Goal: Task Accomplishment & Management: Complete application form

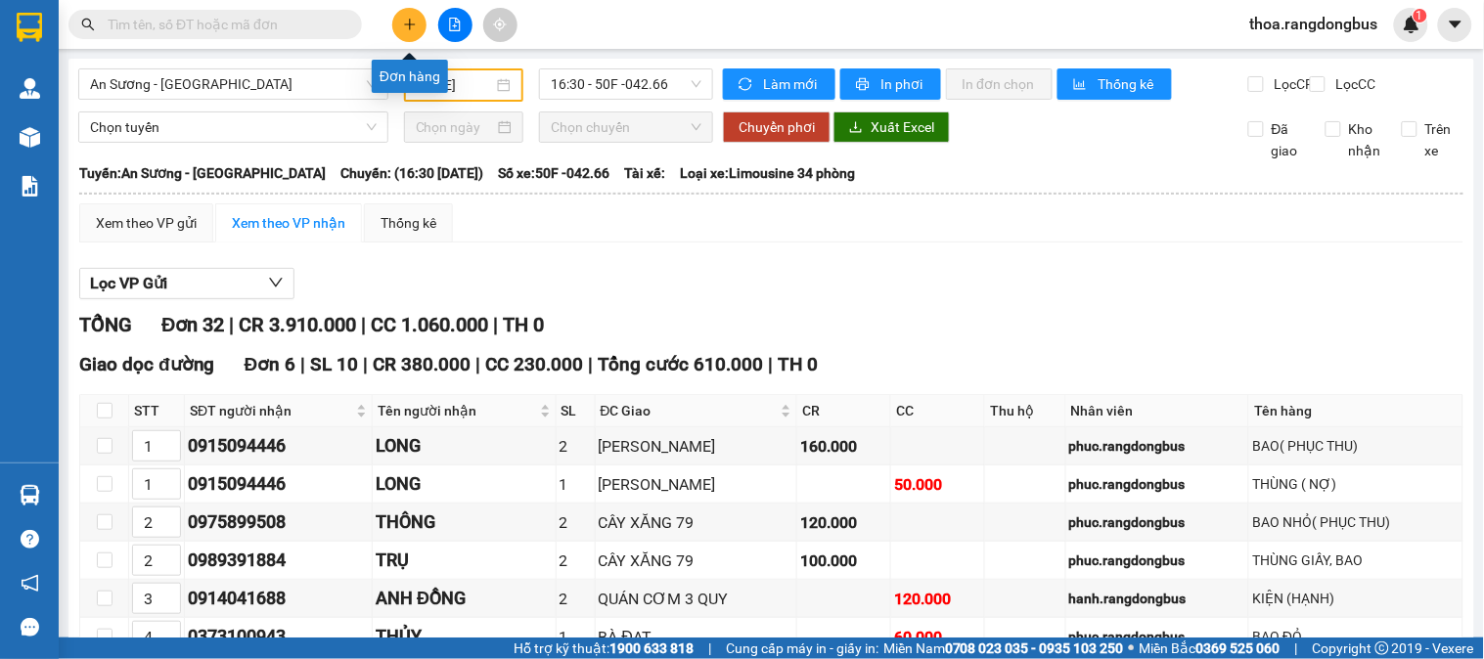
click at [401, 20] on button at bounding box center [409, 25] width 34 height 34
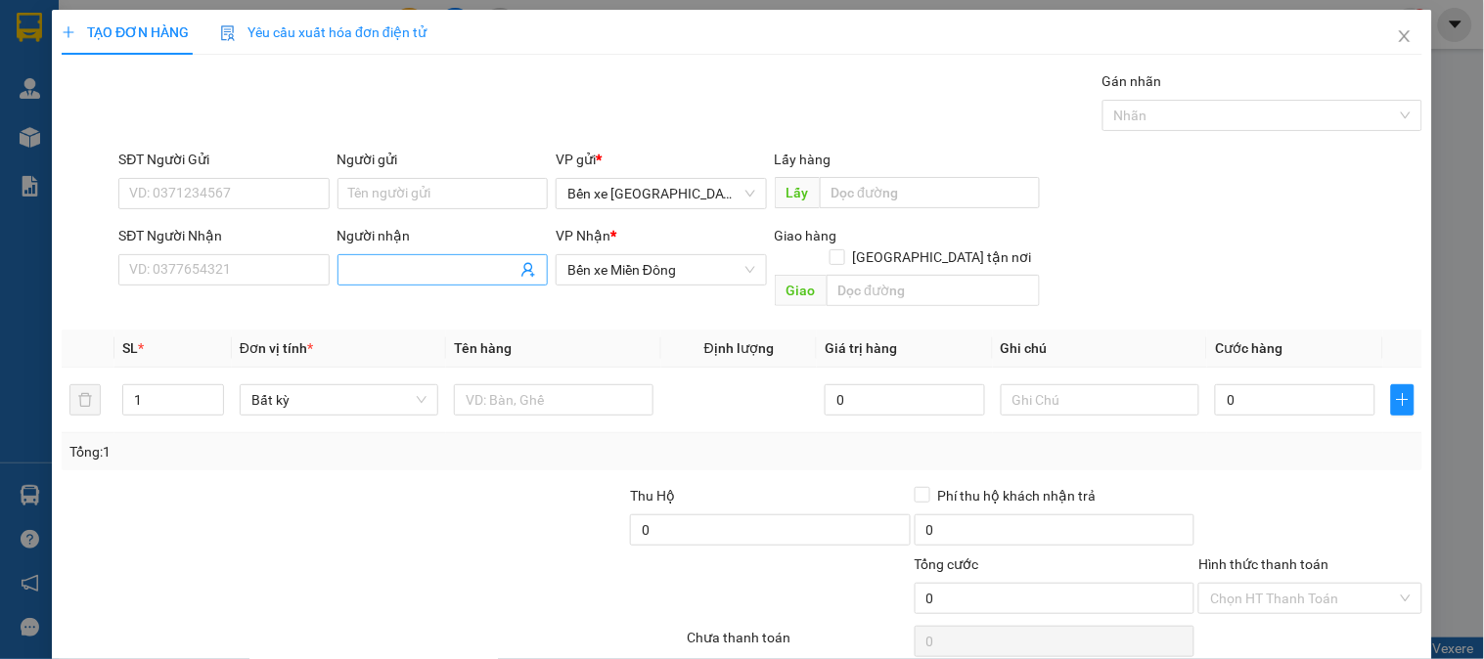
click at [445, 264] on input "Người nhận" at bounding box center [432, 270] width 167 height 22
type input "HUYỀN"
click at [166, 260] on input "SĐT Người Nhận" at bounding box center [223, 269] width 210 height 31
click at [562, 384] on input "text" at bounding box center [553, 399] width 199 height 31
type input "1 BỊCH MÀU ĐỎ"
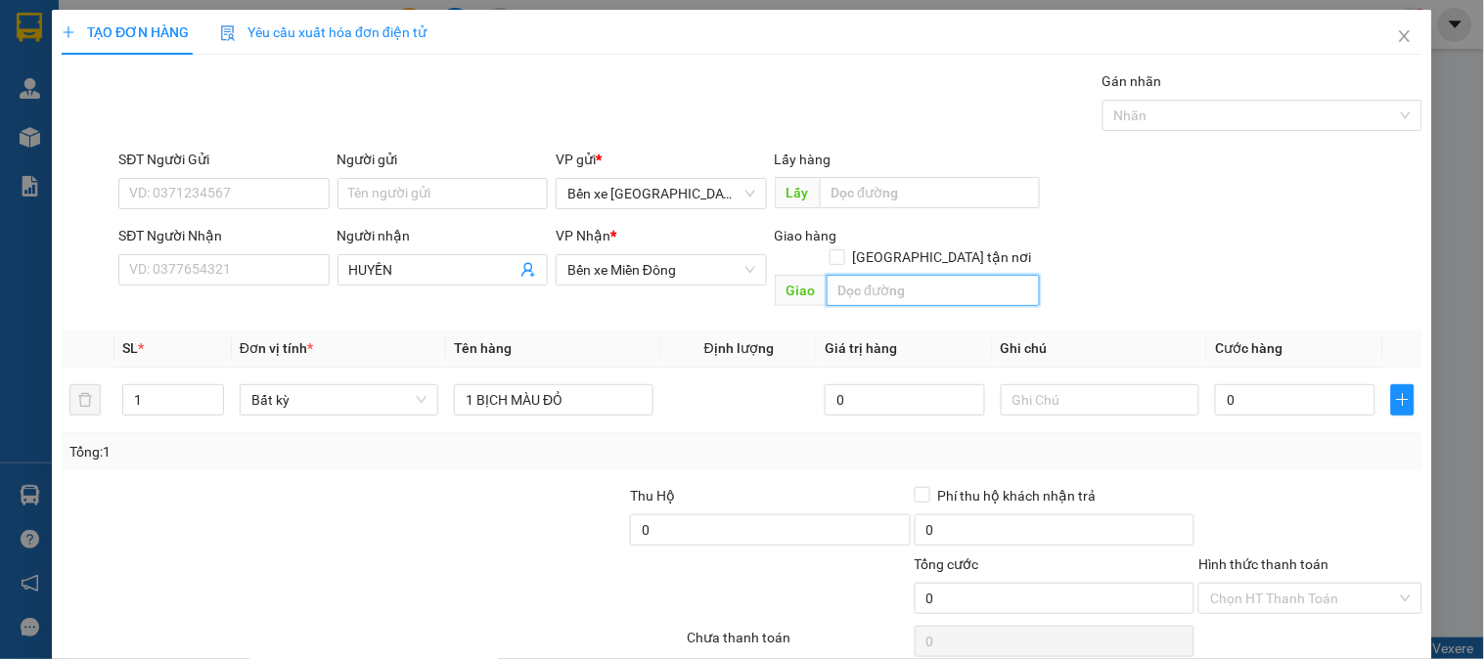
click at [964, 275] on input "text" at bounding box center [933, 290] width 213 height 31
type input "THÀNH CÔNG"
click at [174, 264] on input "SĐT Người Nhận" at bounding box center [223, 269] width 210 height 31
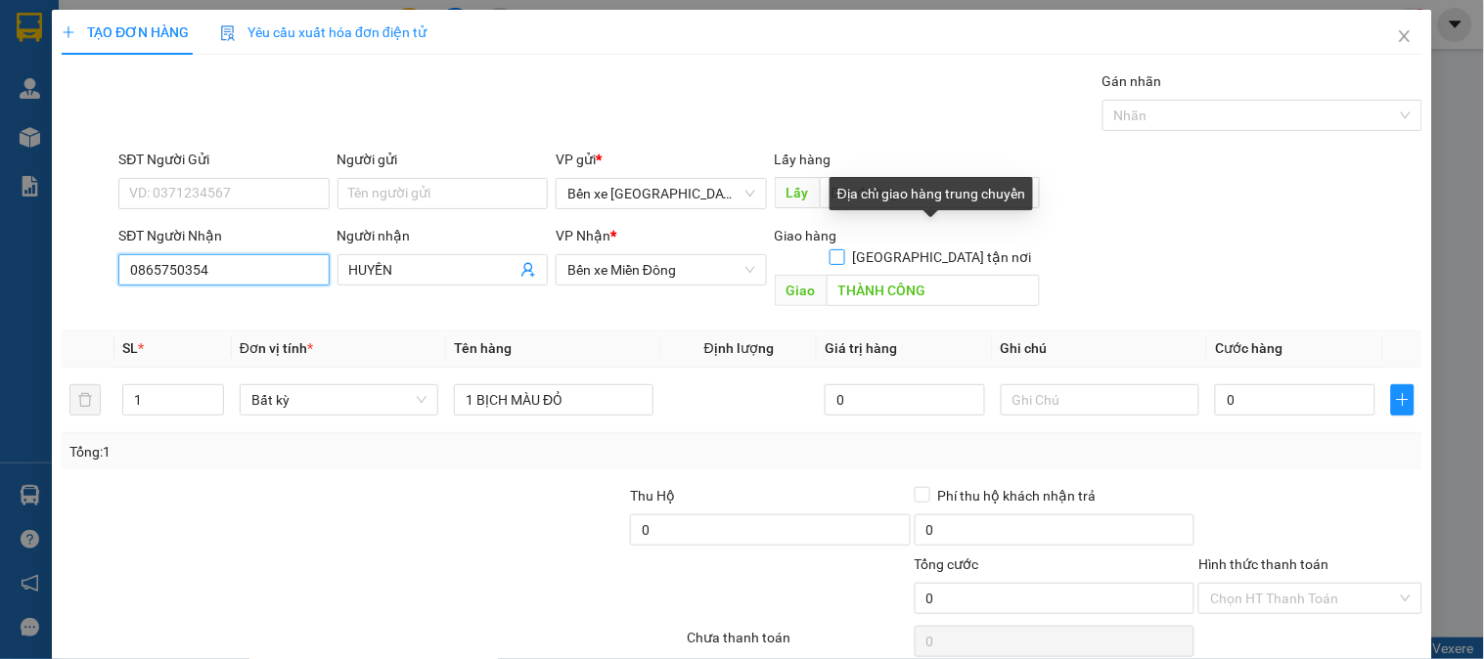
type input "0865750354"
click at [845, 249] on span at bounding box center [838, 257] width 16 height 16
click at [843, 249] on input "[GEOGRAPHIC_DATA] tận nơi" at bounding box center [837, 256] width 14 height 14
checkbox input "true"
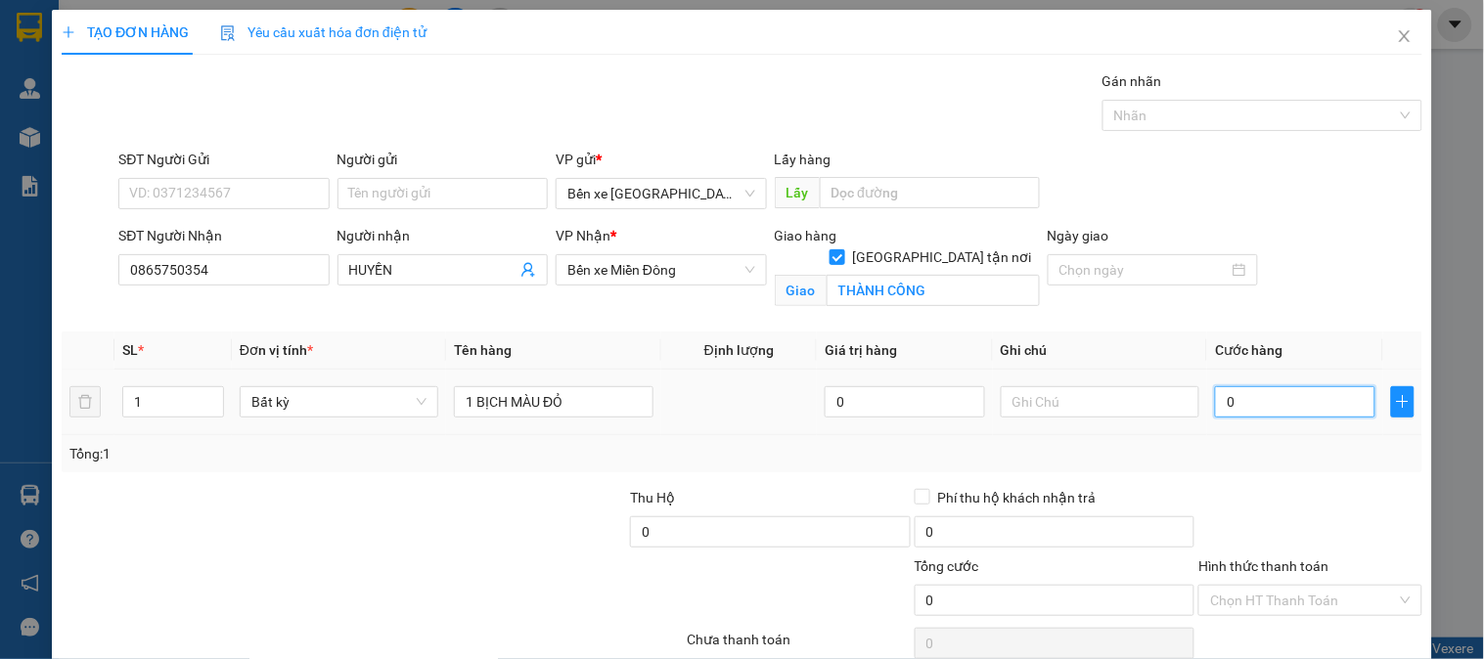
type input "5"
type input "50"
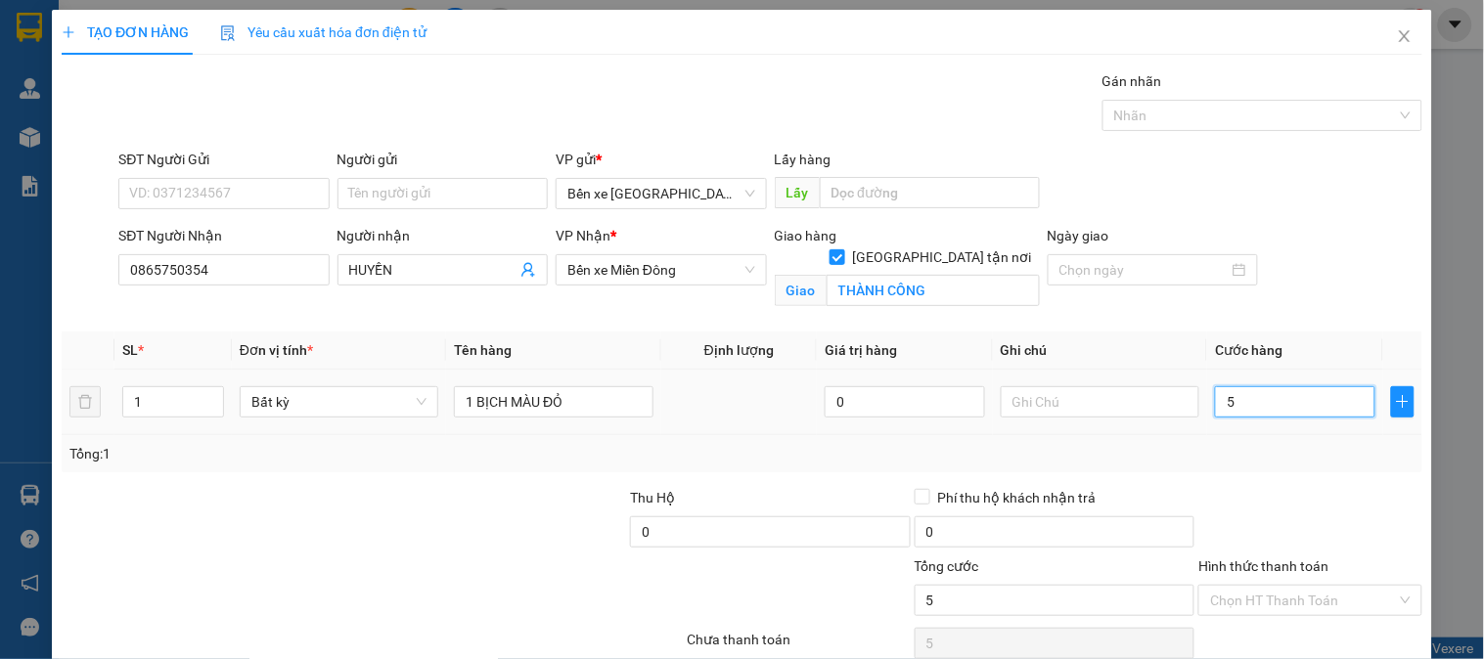
type input "50"
type input "50.000"
click at [1304, 560] on label "Hình thức thanh toán" at bounding box center [1263, 567] width 130 height 16
click at [1304, 586] on input "Hình thức thanh toán" at bounding box center [1303, 600] width 186 height 29
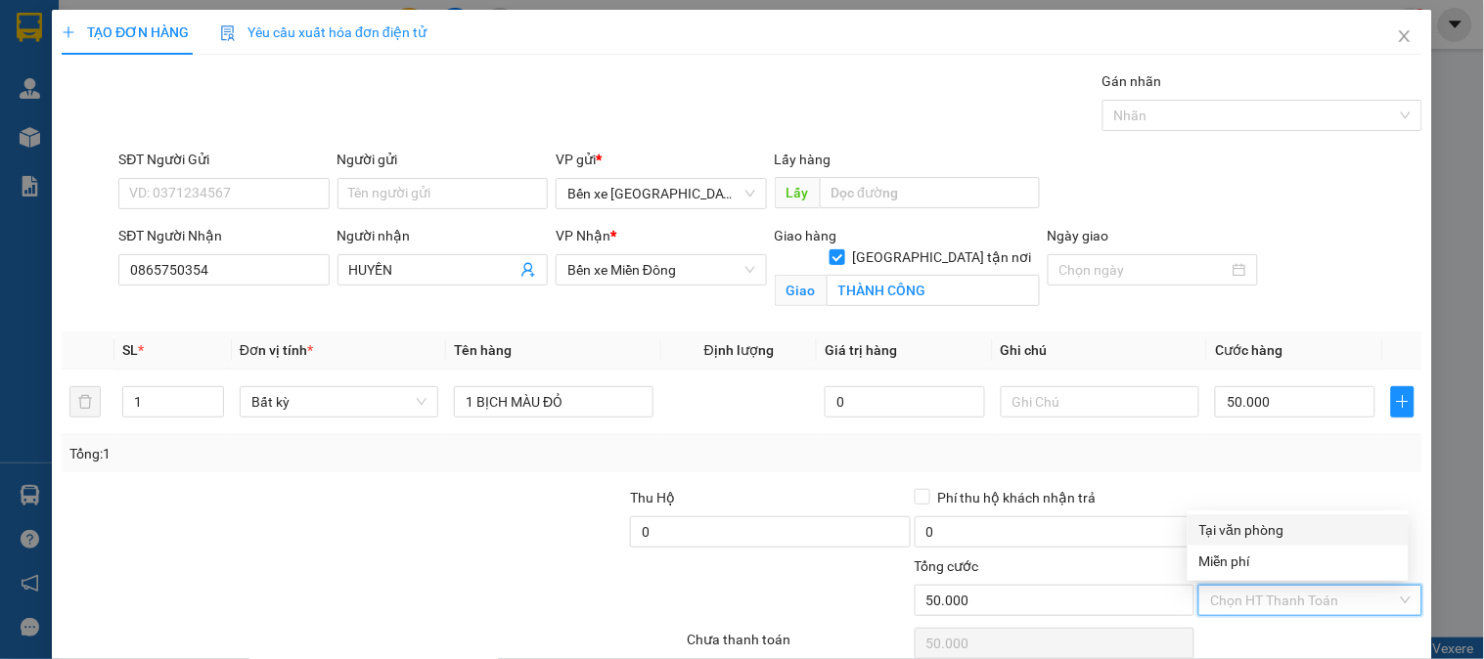
click at [1237, 533] on div "Tại văn phòng" at bounding box center [1298, 530] width 198 height 22
type input "0"
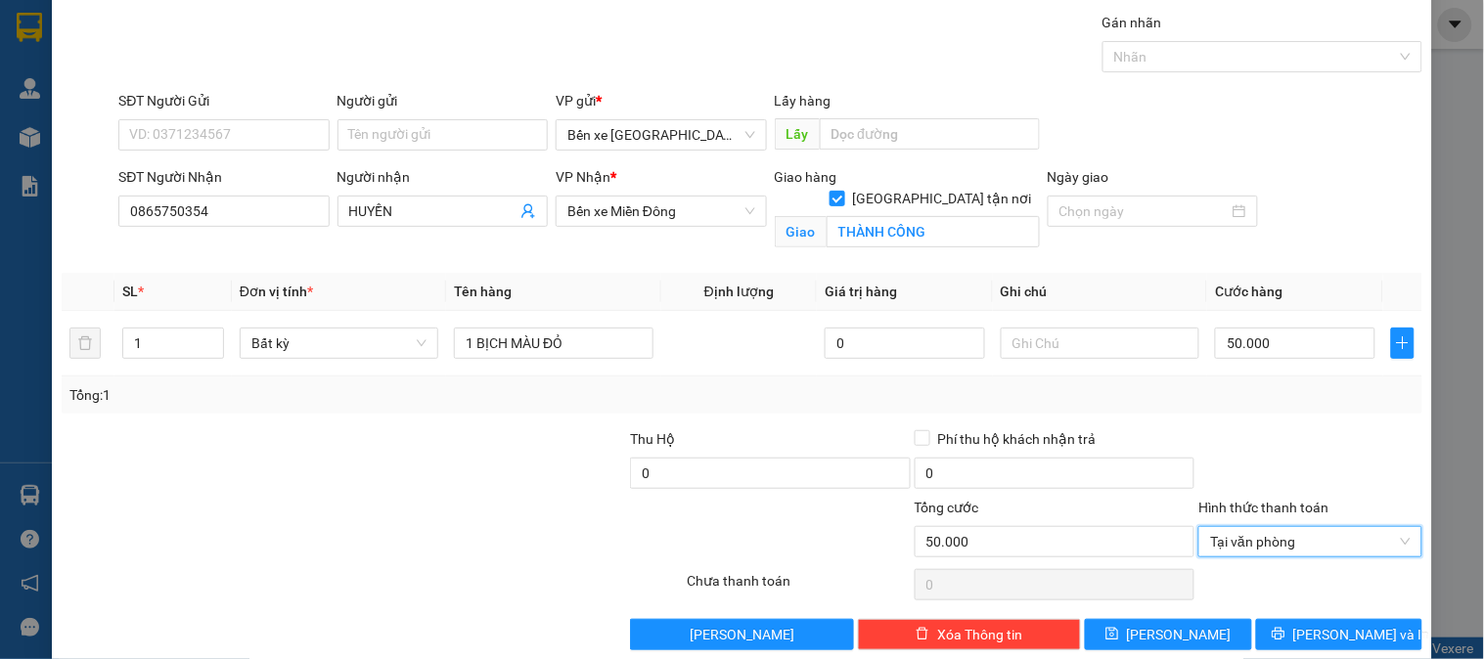
scroll to position [88, 0]
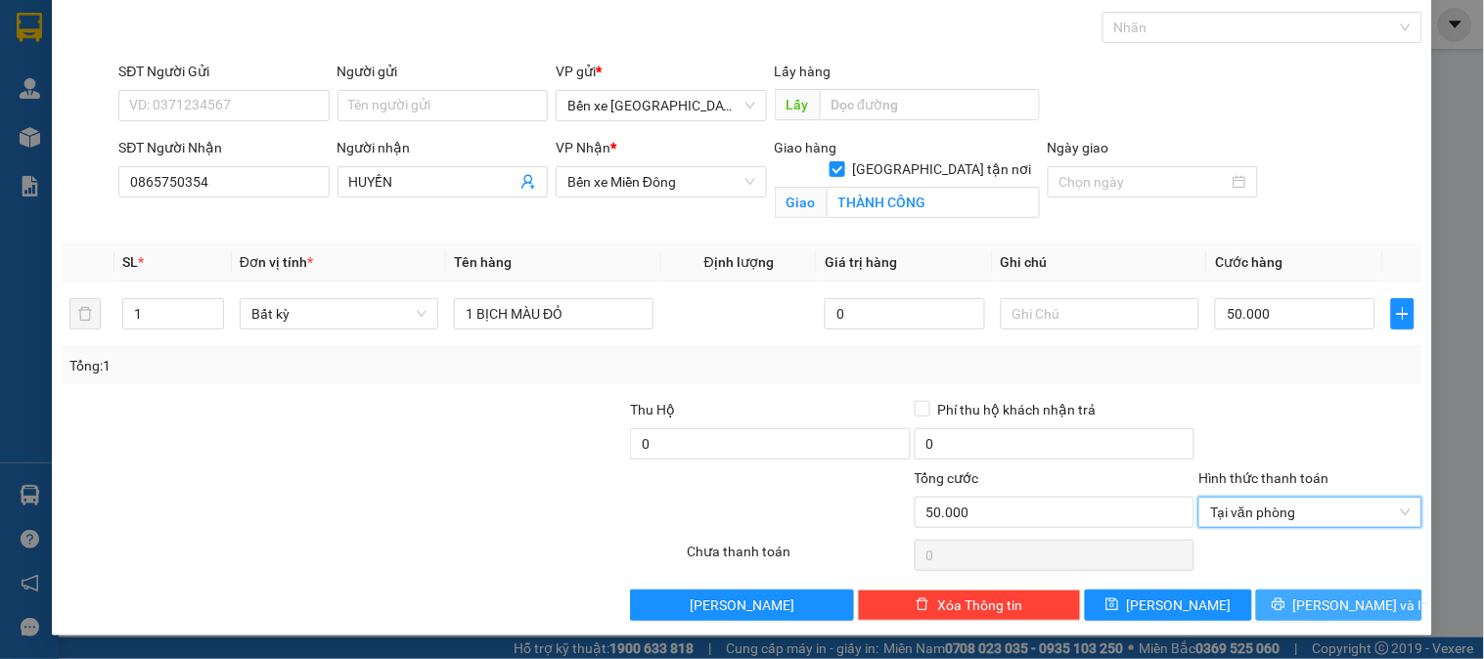
click at [1285, 605] on icon "printer" at bounding box center [1279, 605] width 14 height 14
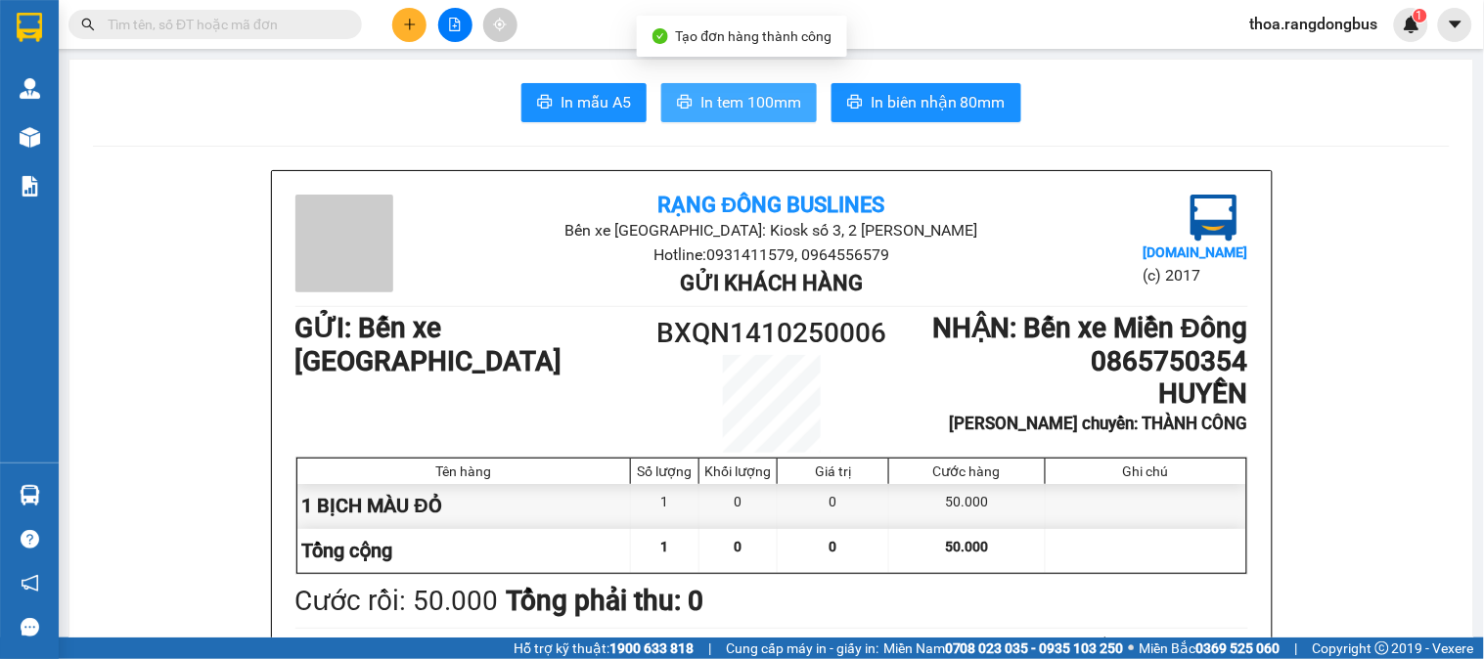
click at [711, 94] on span "In tem 100mm" at bounding box center [750, 102] width 101 height 24
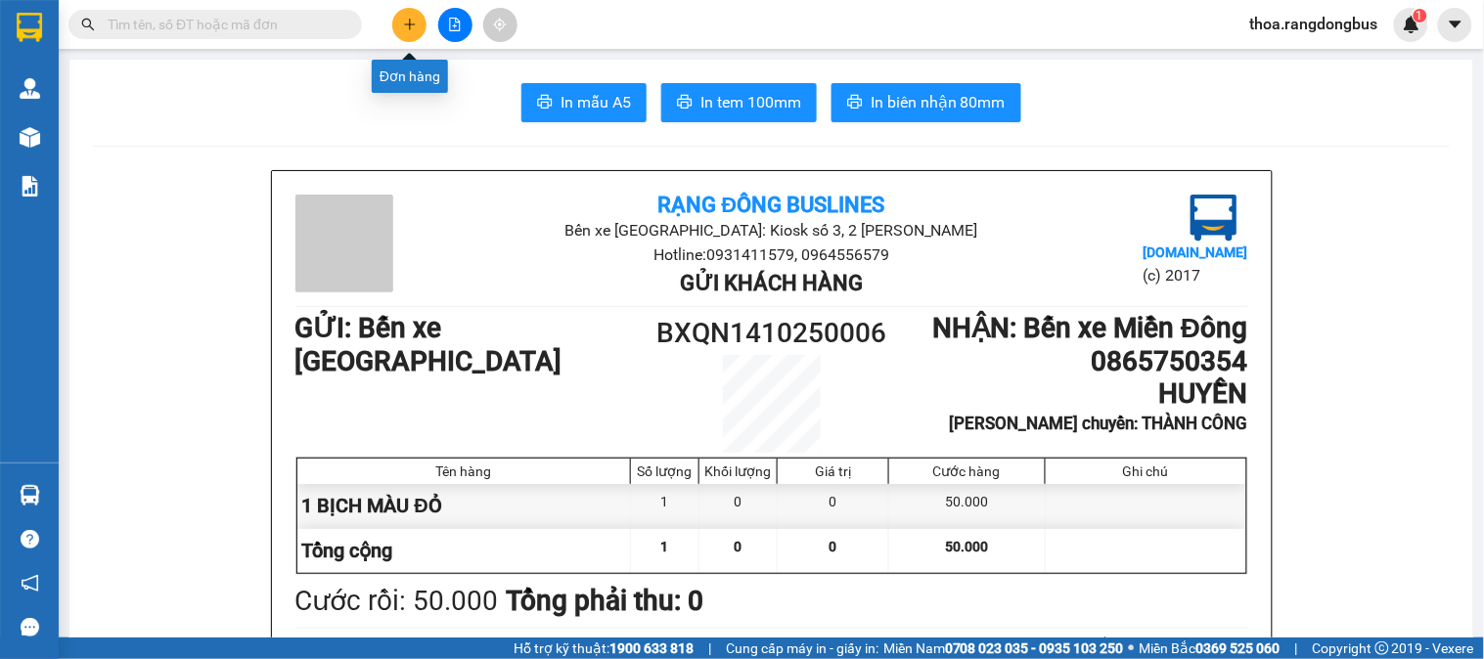
click at [396, 22] on button at bounding box center [409, 25] width 34 height 34
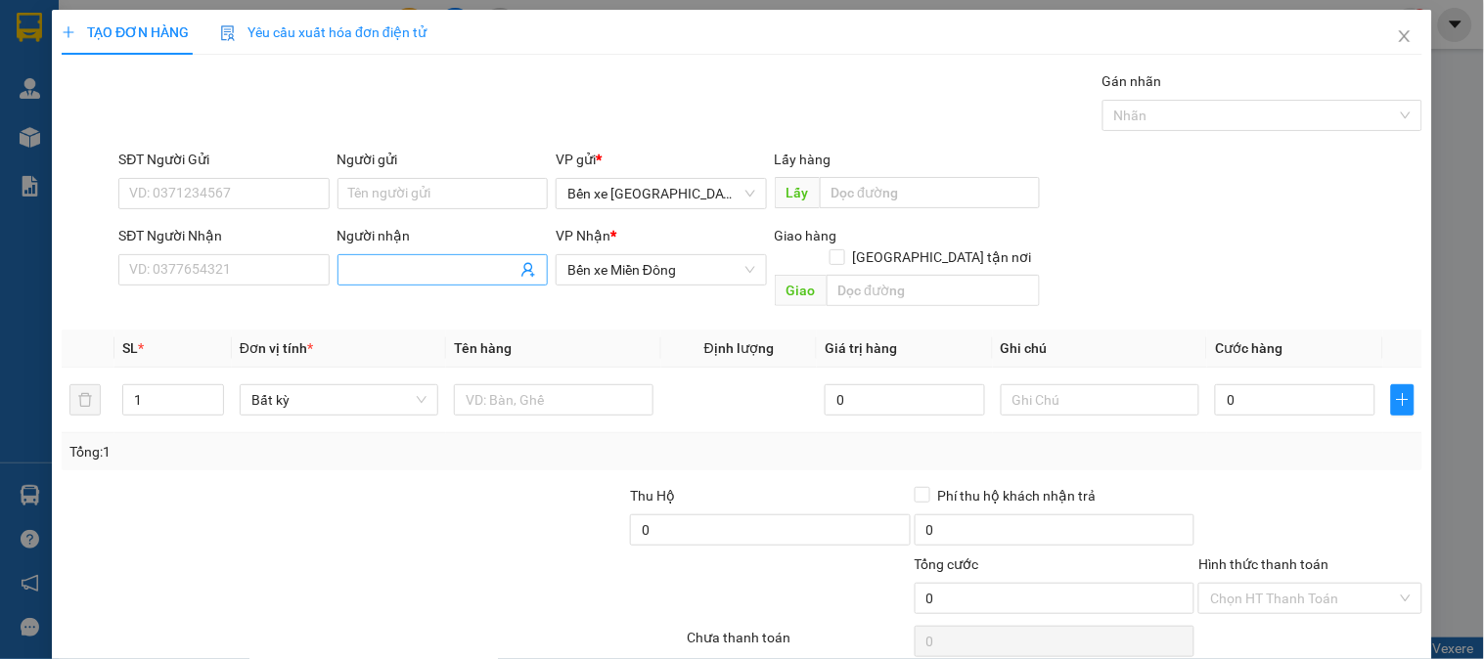
click at [426, 274] on input "Người nhận" at bounding box center [432, 270] width 167 height 22
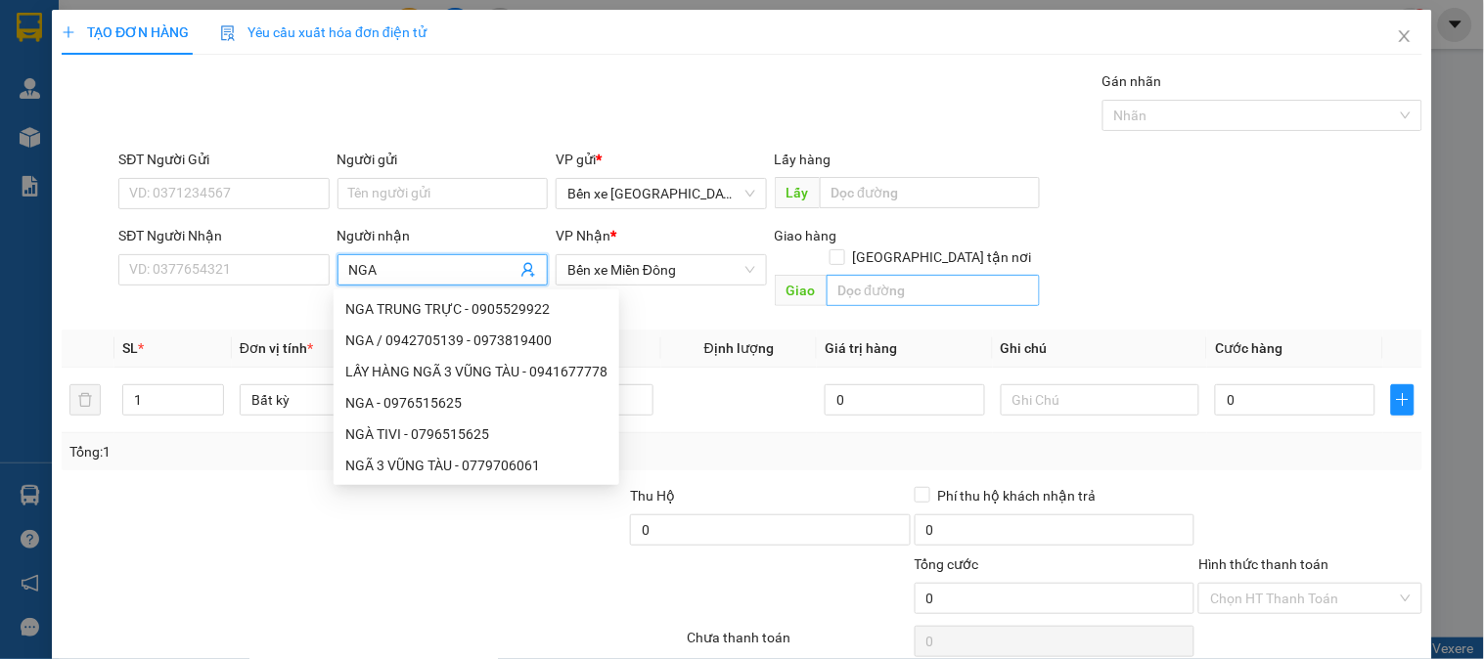
type input "NGA"
click at [927, 275] on input "text" at bounding box center [933, 290] width 213 height 31
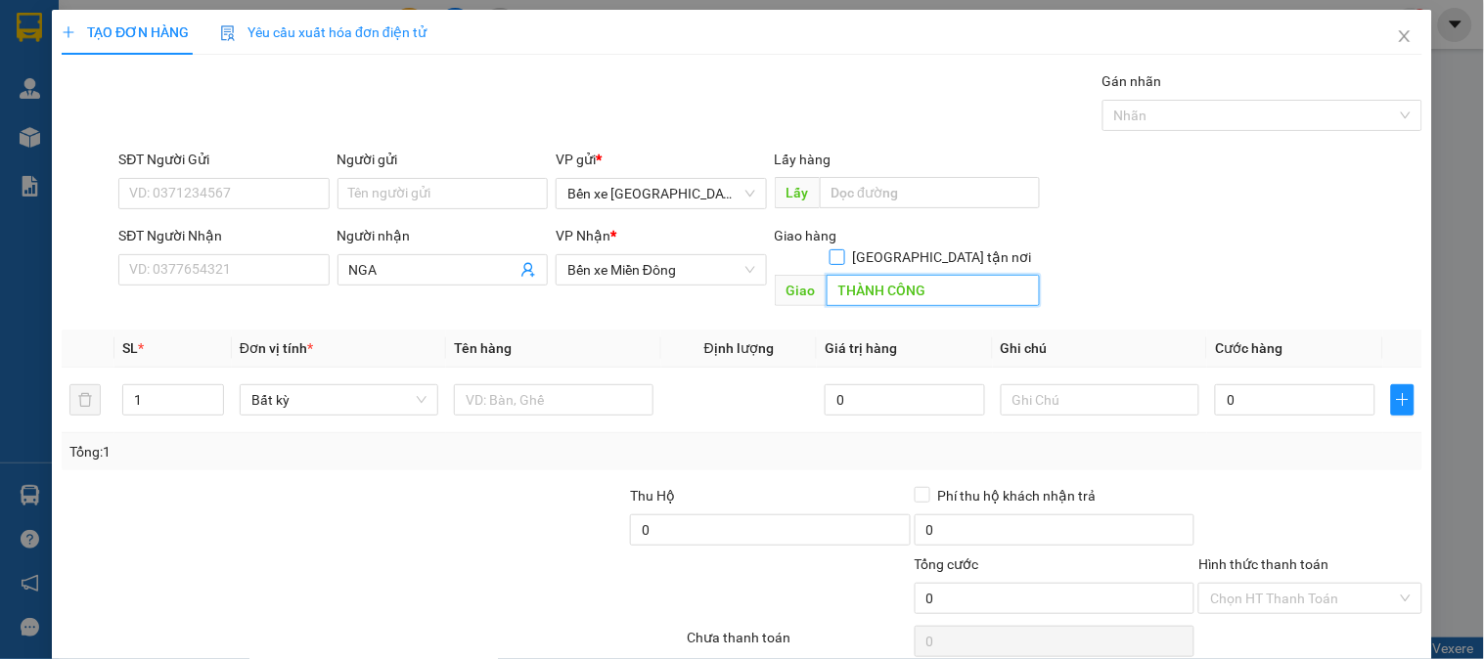
type input "THÀNH CÔNG"
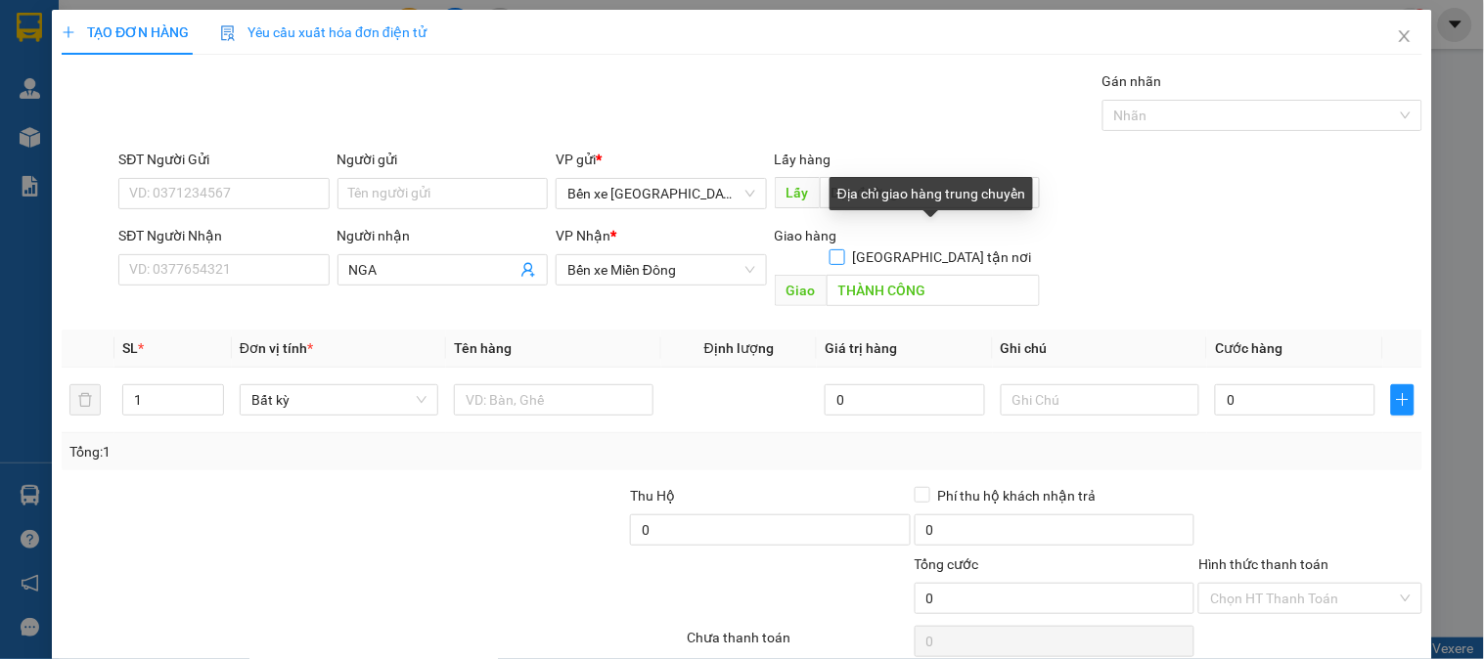
click at [843, 249] on input "[GEOGRAPHIC_DATA] tận nơi" at bounding box center [837, 256] width 14 height 14
checkbox input "true"
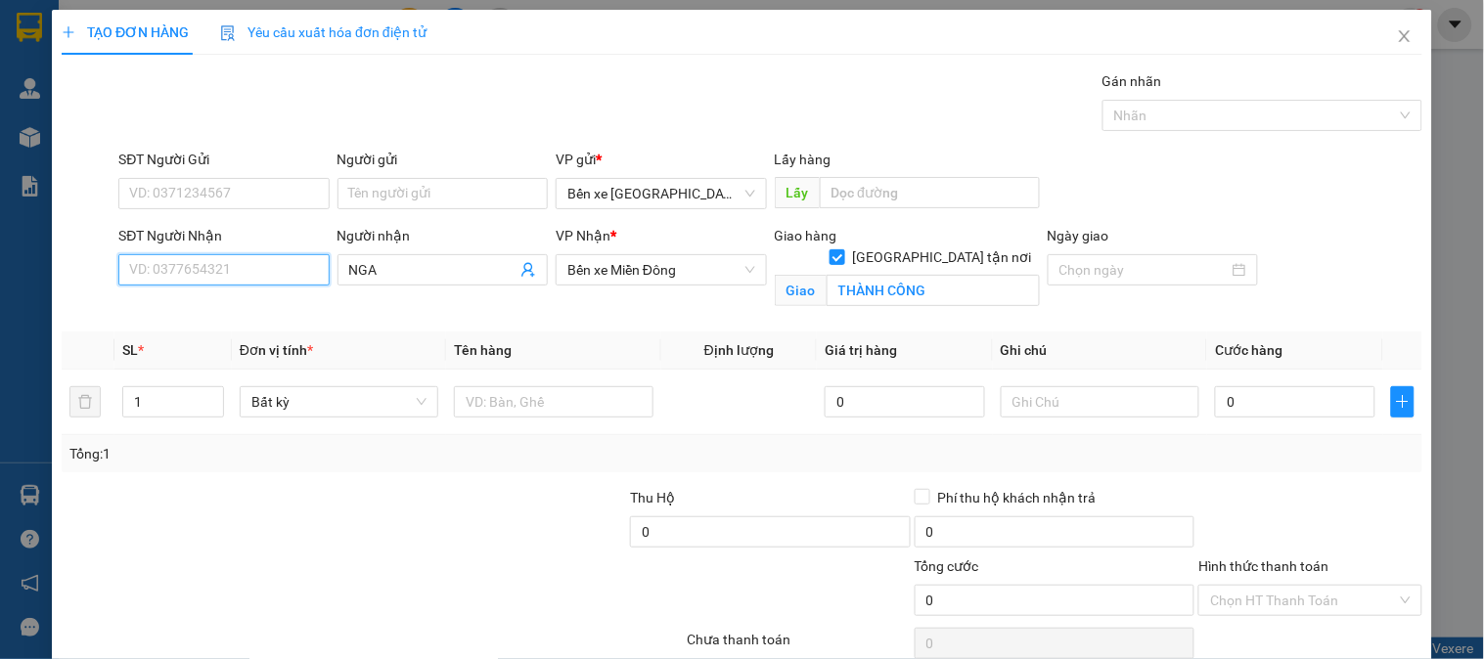
click at [248, 264] on input "SĐT Người Nhận" at bounding box center [223, 269] width 210 height 31
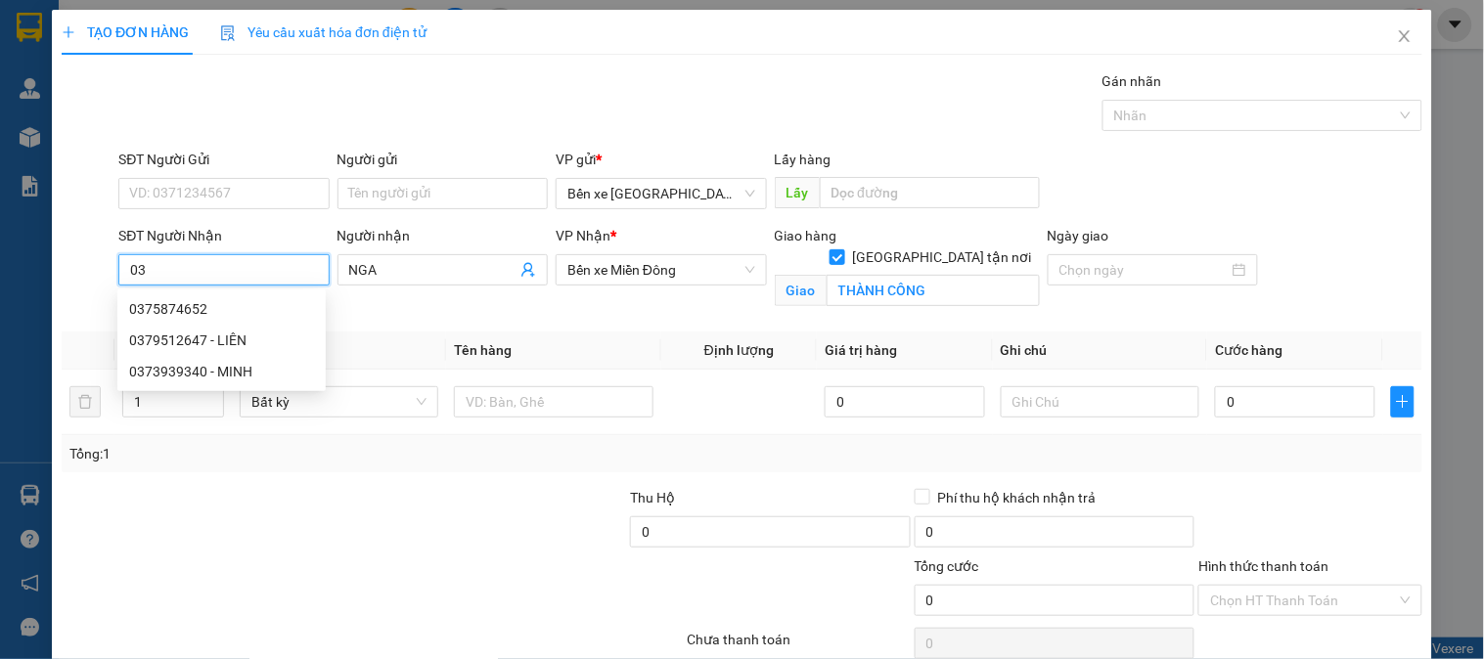
type input "0"
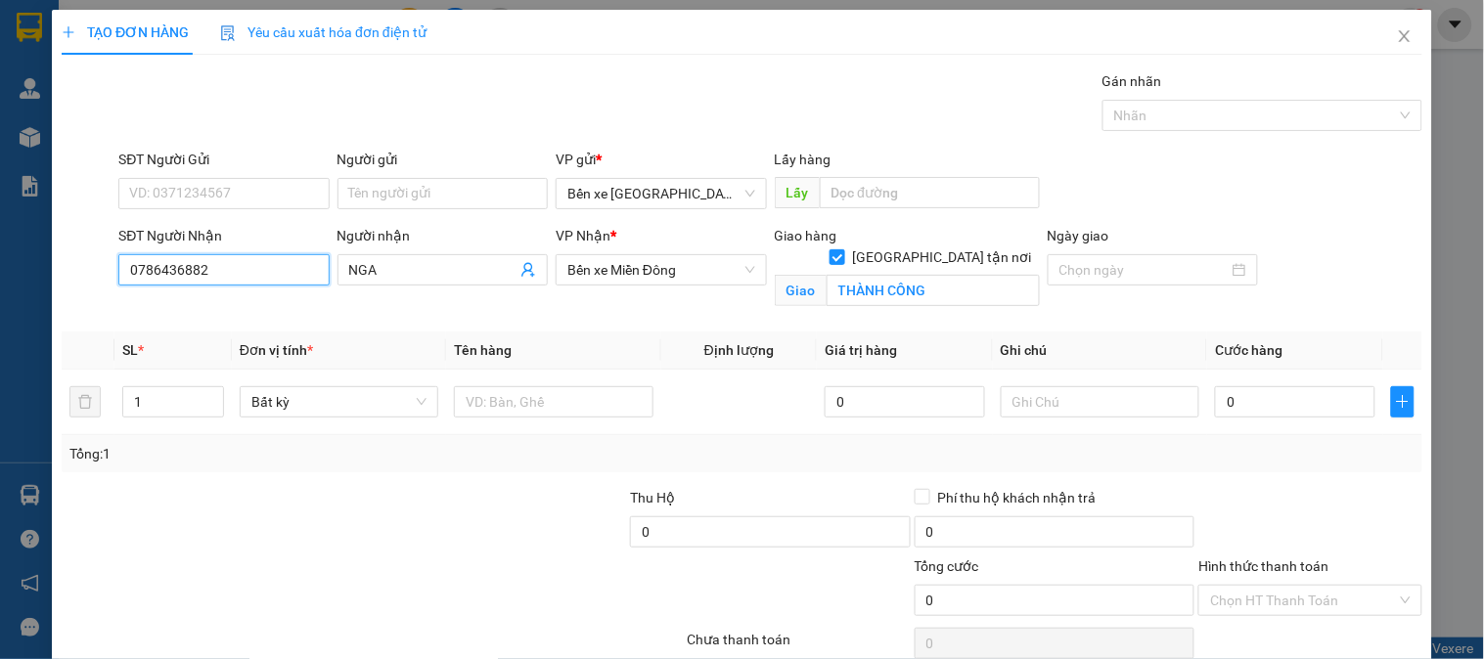
type input "0786436882"
click at [334, 472] on div "Transit Pickup Surcharge Ids Transit Deliver Surcharge Ids Transit Deliver Surc…" at bounding box center [742, 389] width 1361 height 639
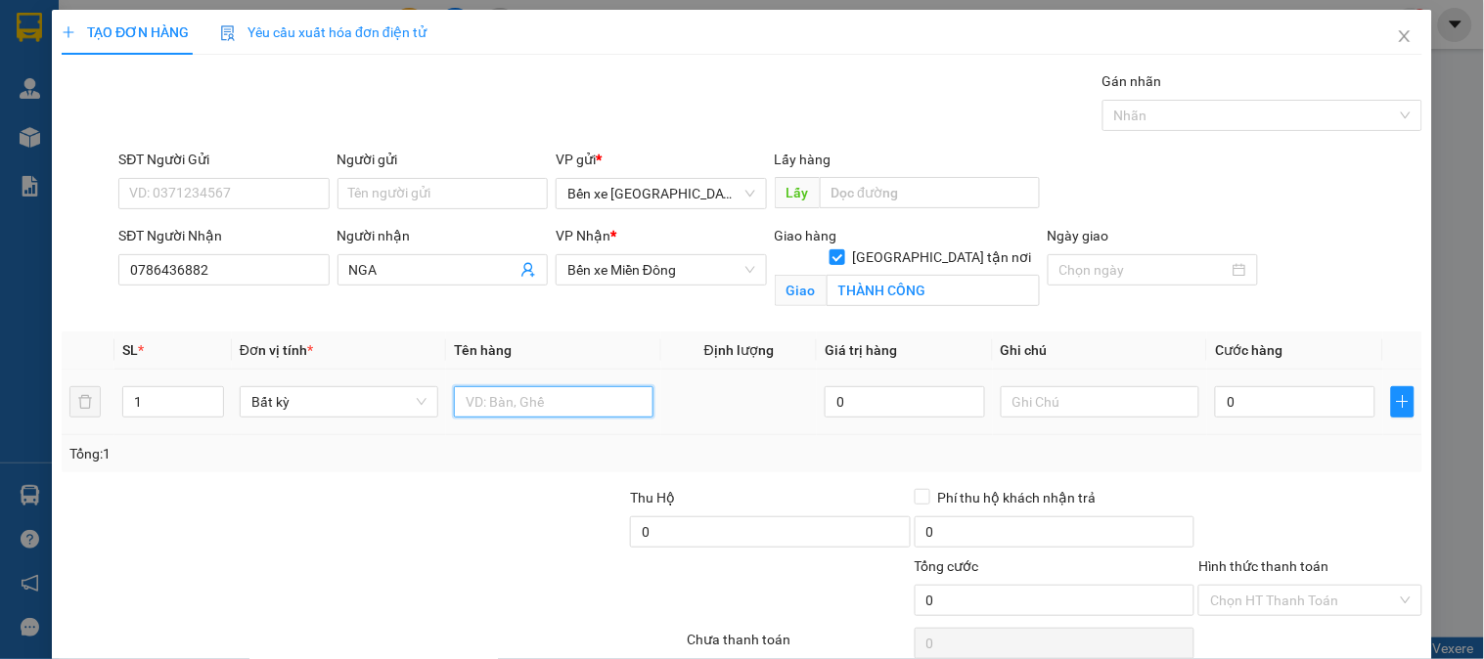
click at [571, 397] on input "text" at bounding box center [553, 401] width 199 height 31
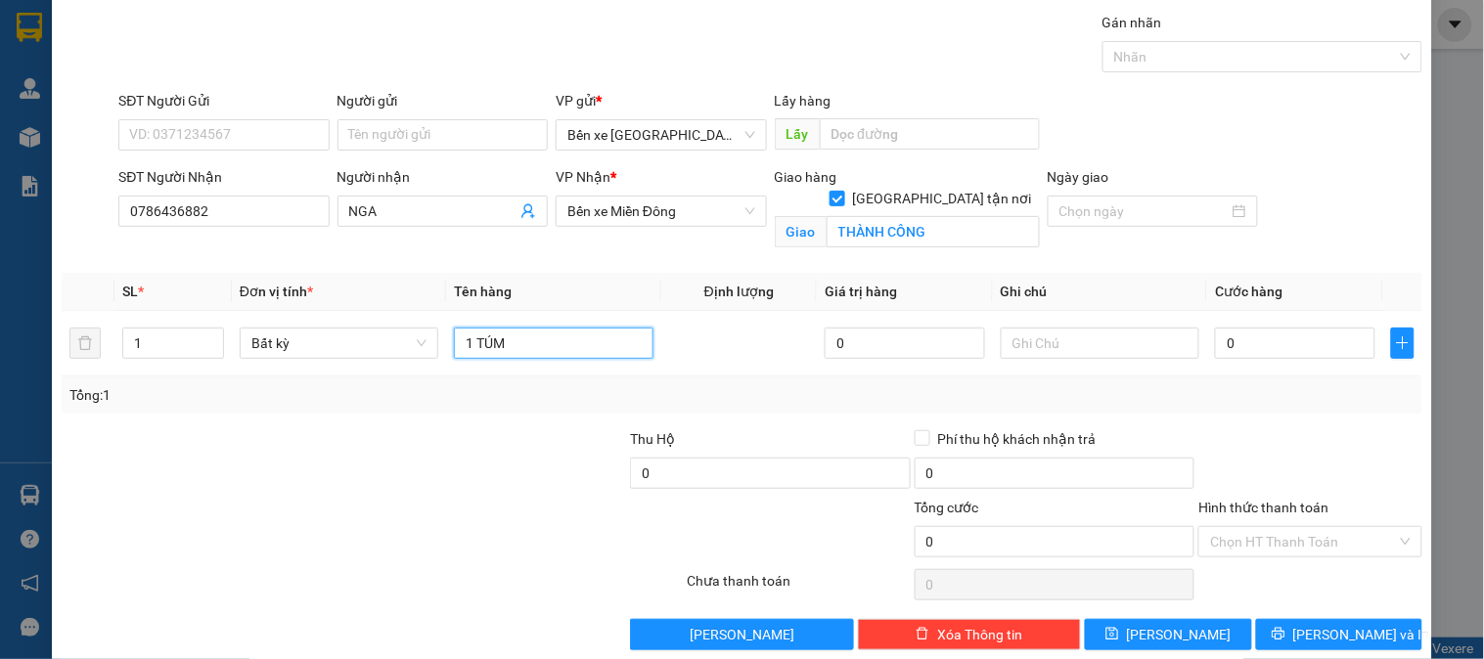
scroll to position [88, 0]
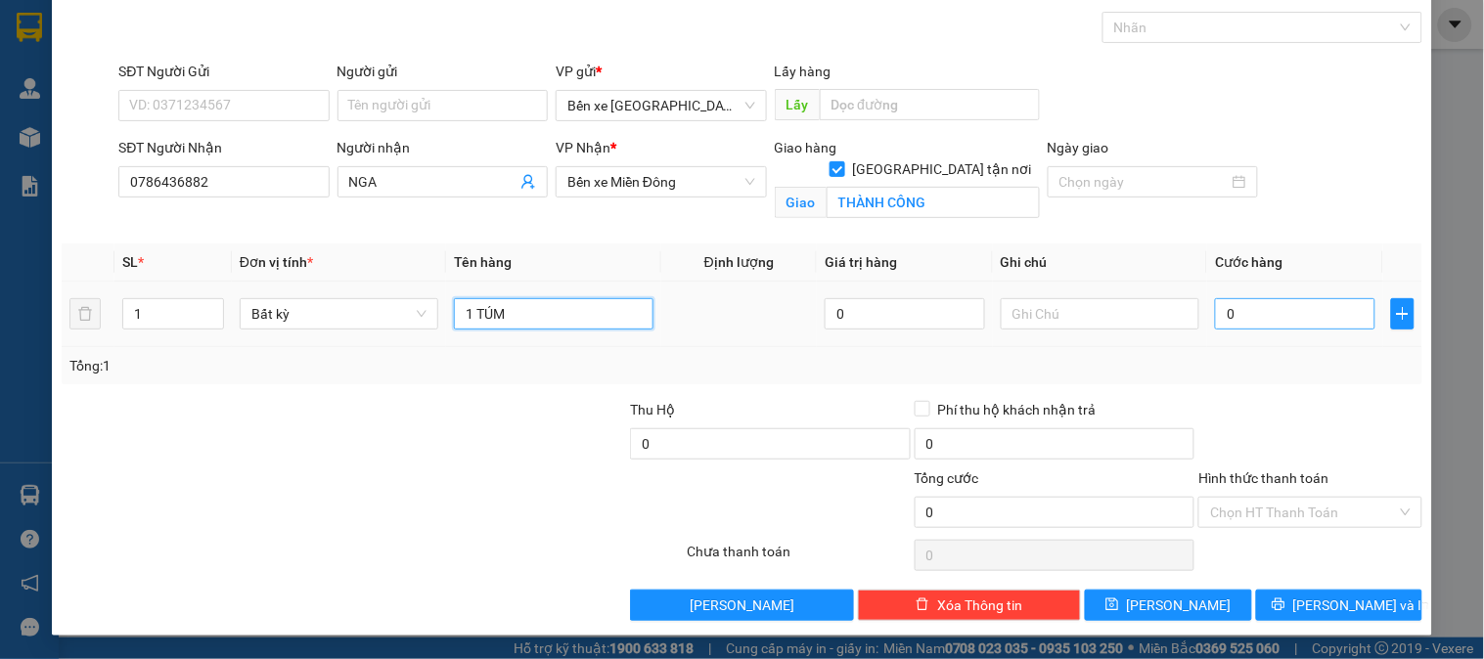
type input "1 TÚM"
click at [1268, 313] on input "0" at bounding box center [1295, 313] width 160 height 31
type input "5"
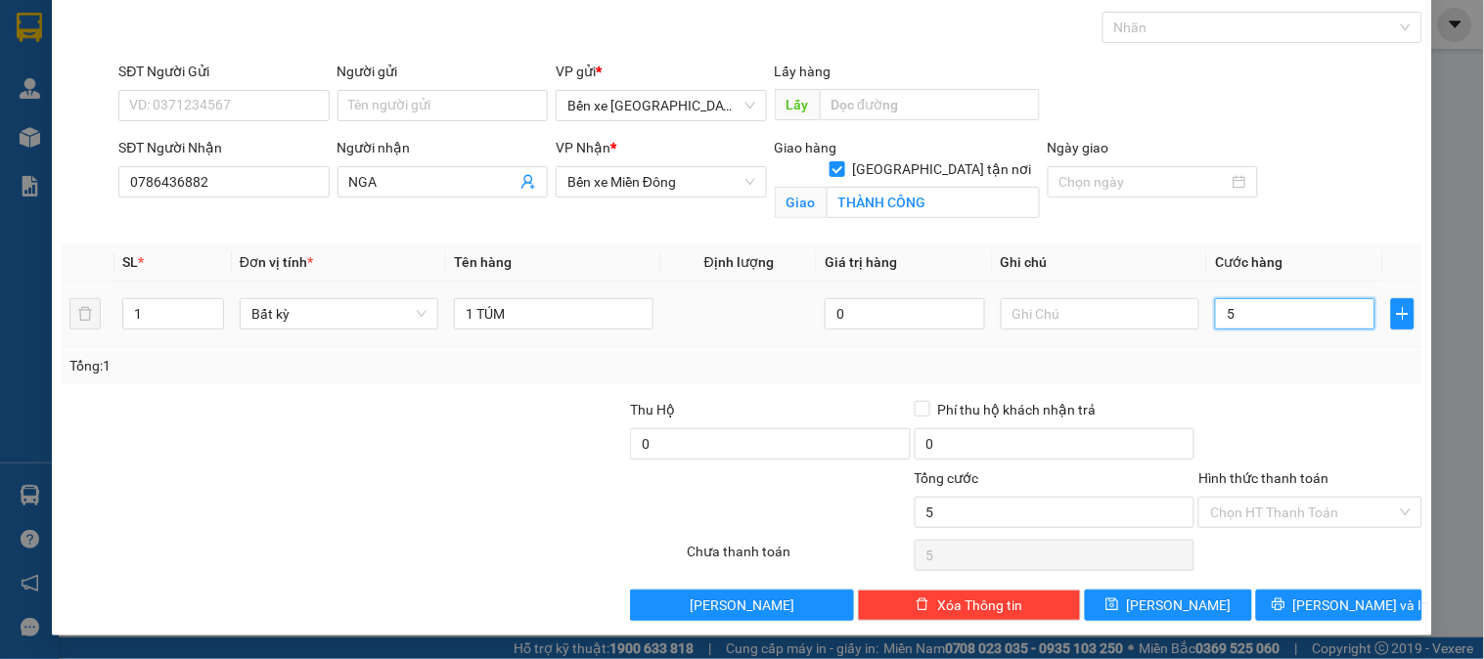
type input "50"
type input "5"
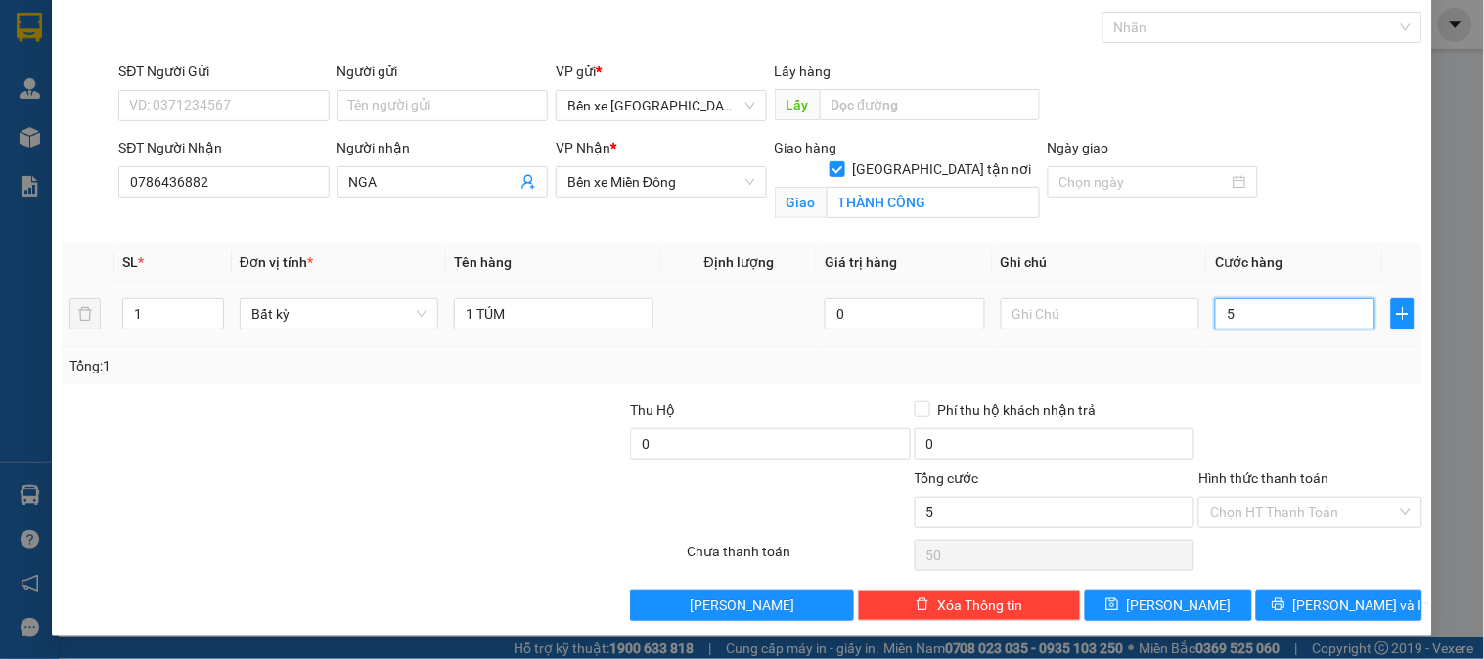
type input "5"
type input "0"
drag, startPoint x: 1245, startPoint y: 327, endPoint x: 1156, endPoint y: 331, distance: 89.1
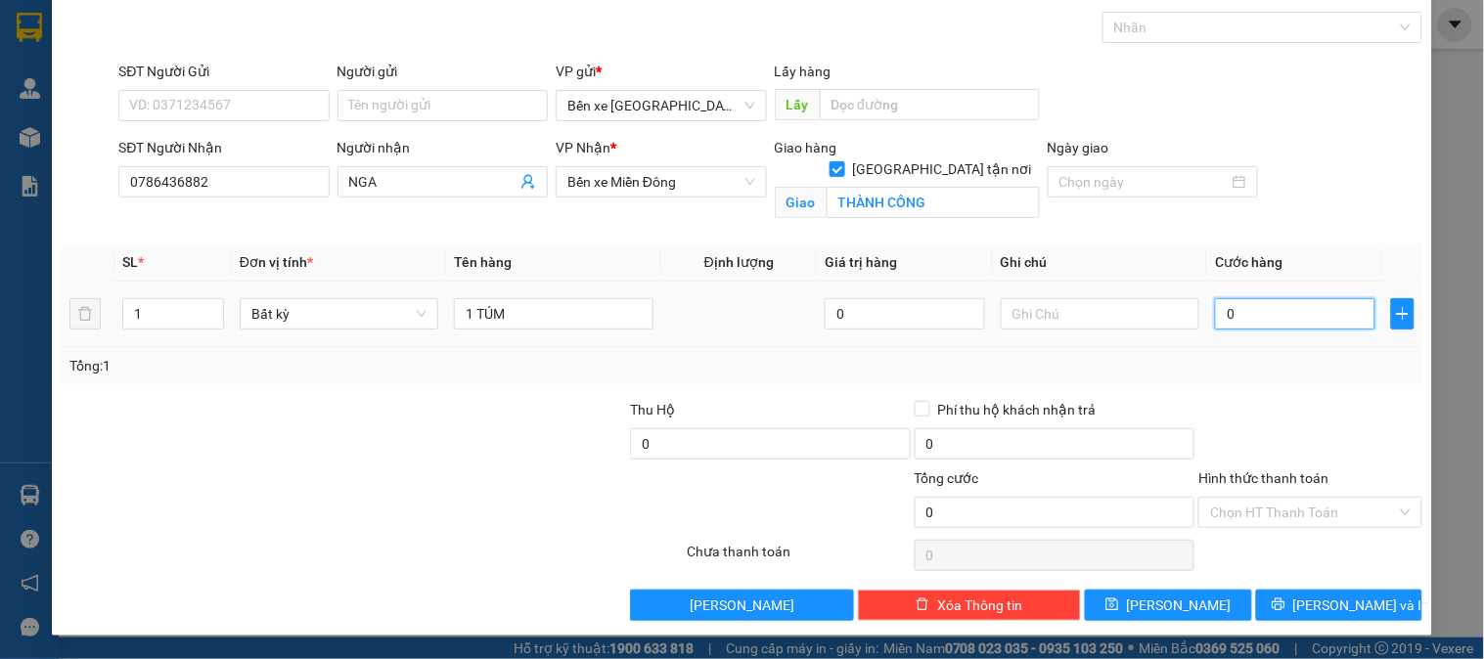
click at [1156, 331] on tr "1 Bất kỳ 1 TÚM 0 0" at bounding box center [742, 315] width 1361 height 66
type input "6"
type input "60"
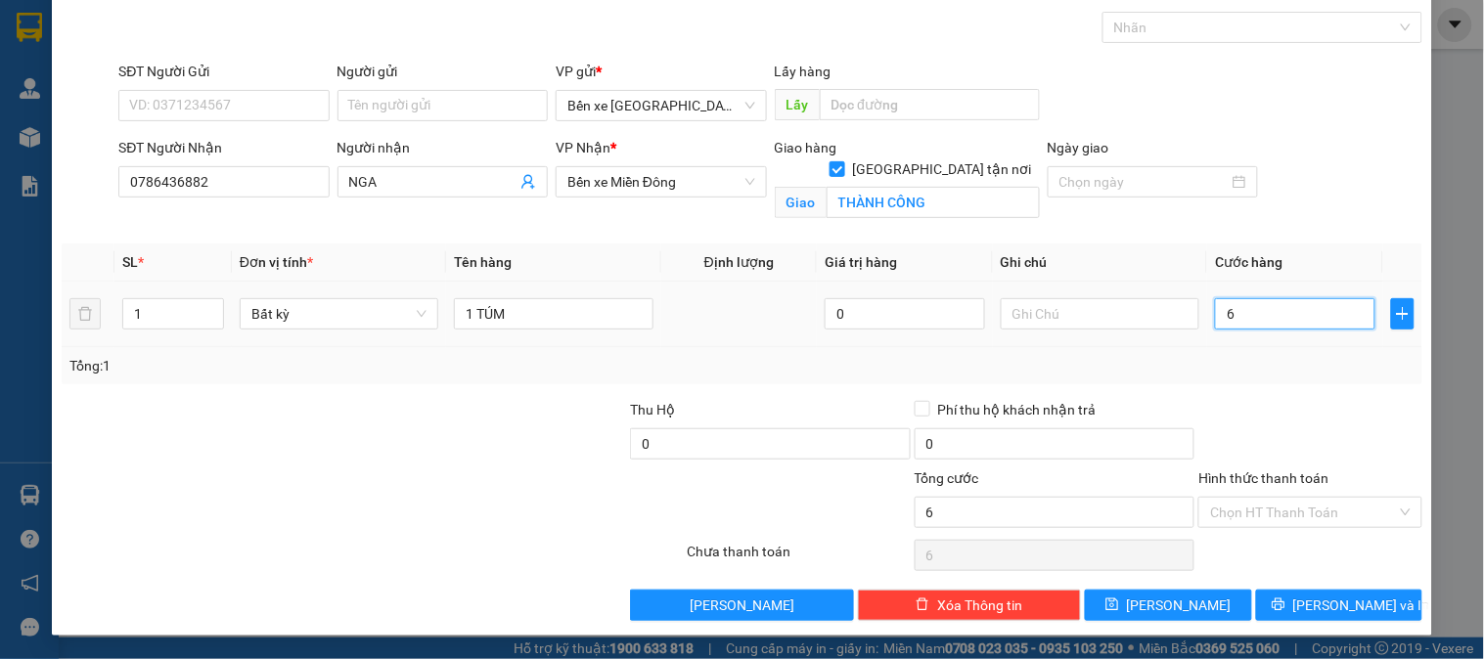
type input "60"
type input "60.000"
click at [1237, 481] on label "Hình thức thanh toán" at bounding box center [1263, 479] width 130 height 16
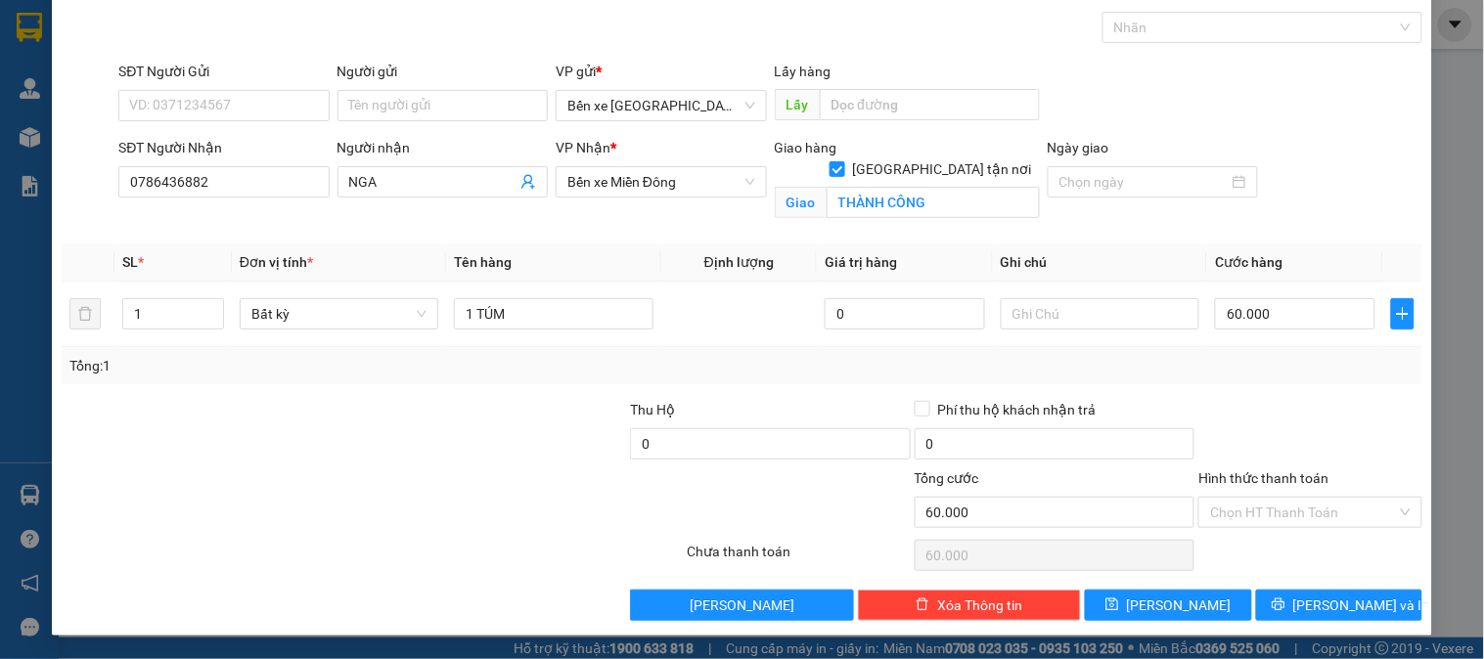
click at [1237, 498] on input "Hình thức thanh toán" at bounding box center [1303, 512] width 186 height 29
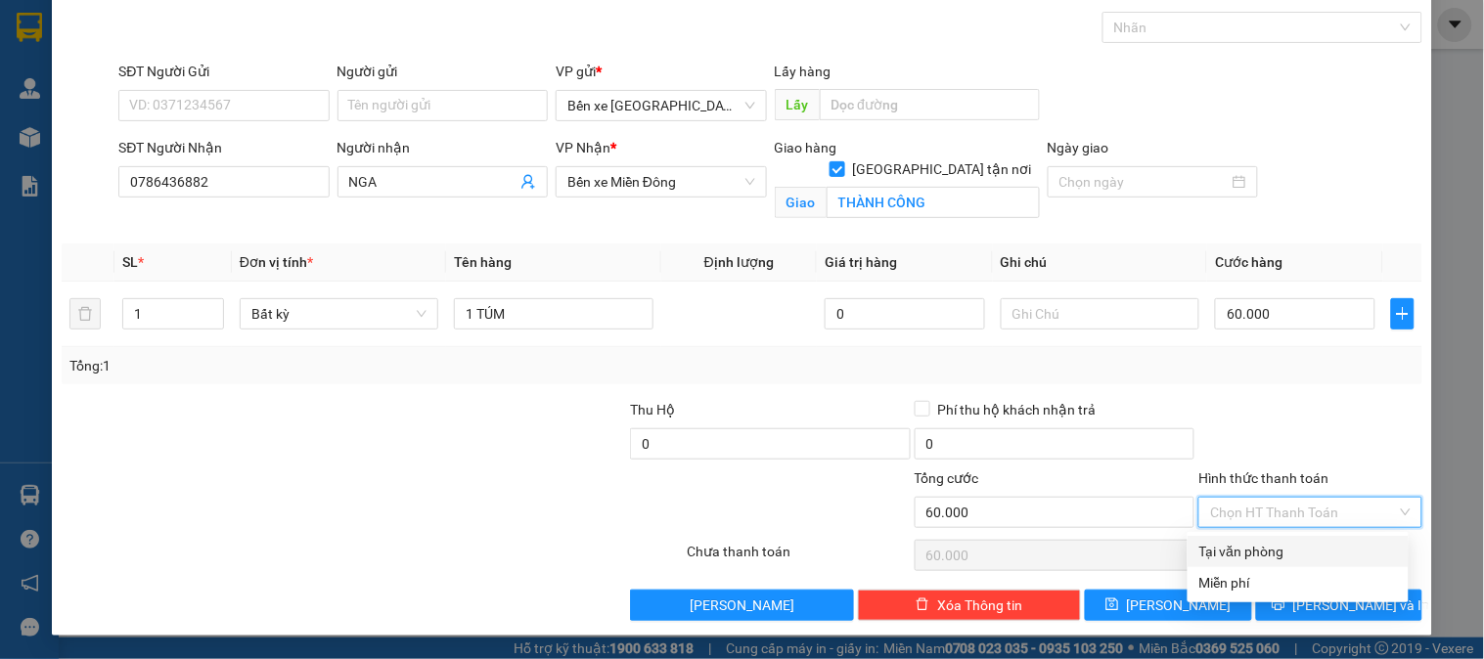
click at [1255, 548] on div "Tại văn phòng" at bounding box center [1298, 552] width 198 height 22
type input "0"
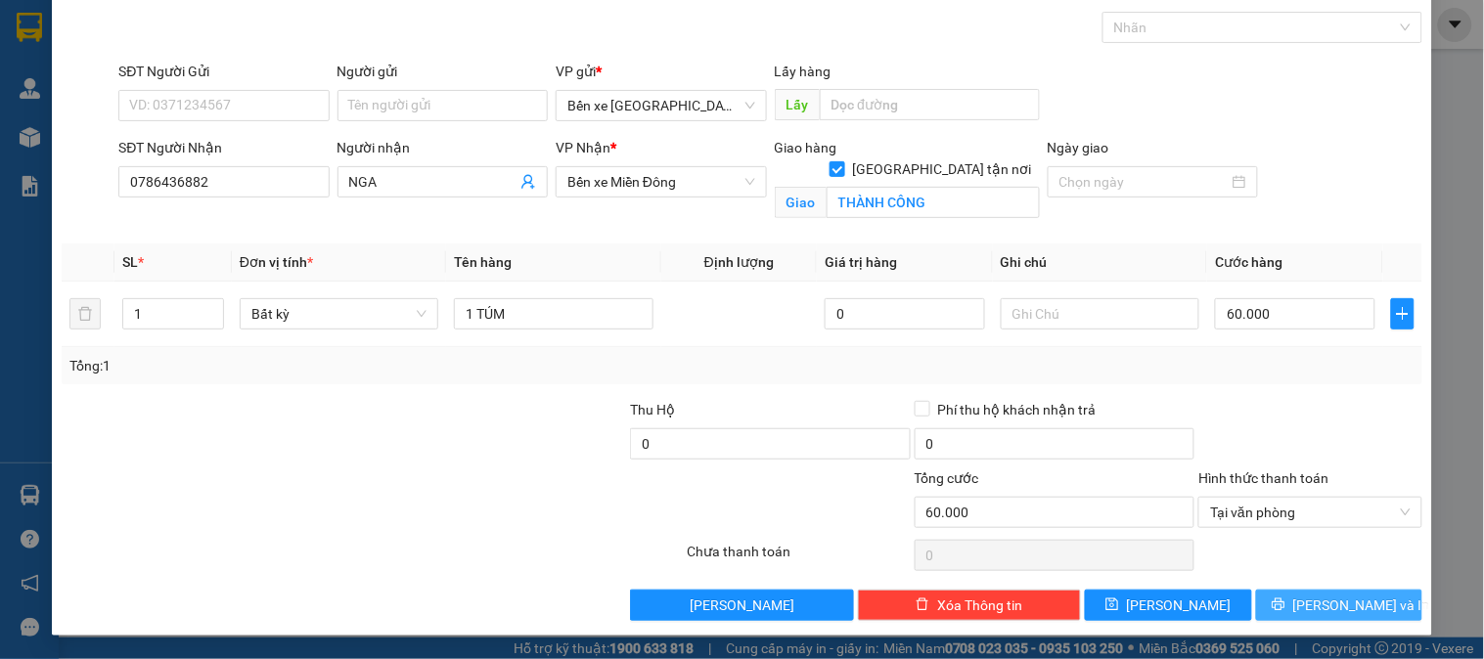
click at [1336, 602] on span "[PERSON_NAME] và In" at bounding box center [1361, 606] width 137 height 22
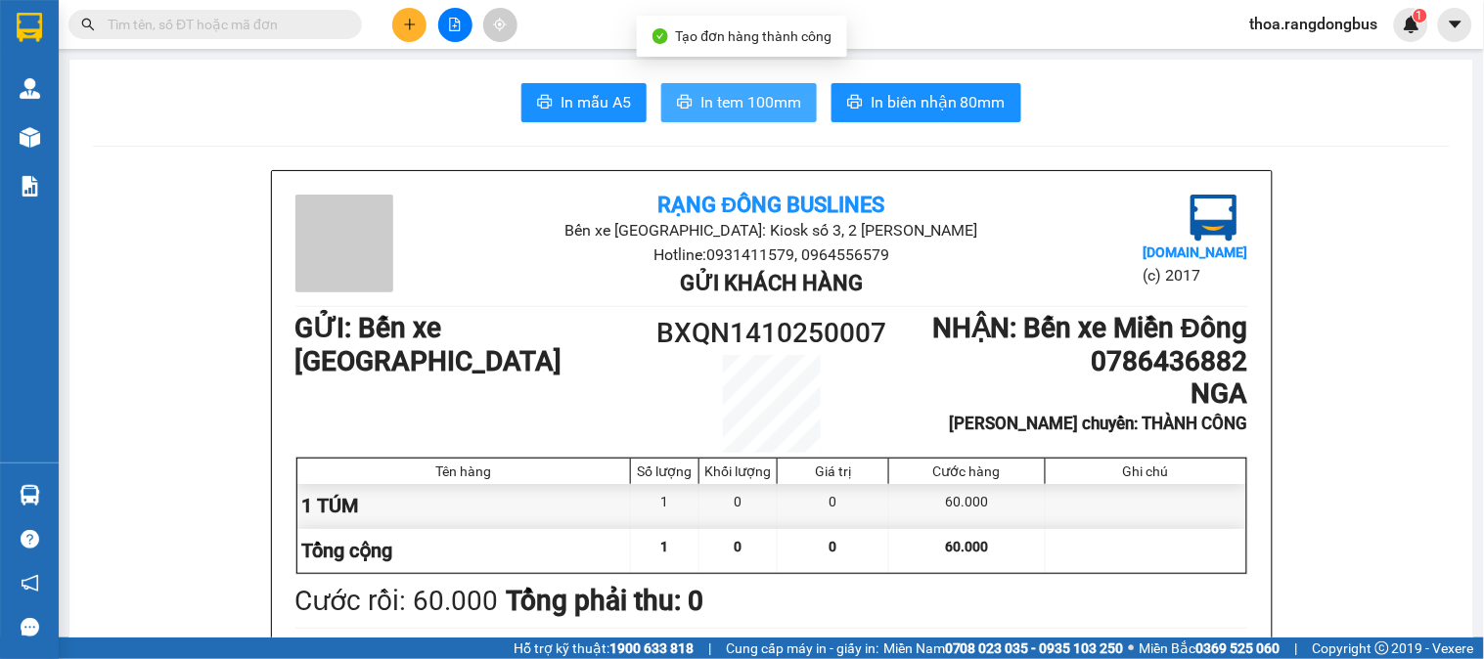
drag, startPoint x: 724, startPoint y: 80, endPoint x: 726, endPoint y: 100, distance: 19.7
click at [726, 100] on span "In tem 100mm" at bounding box center [750, 102] width 101 height 24
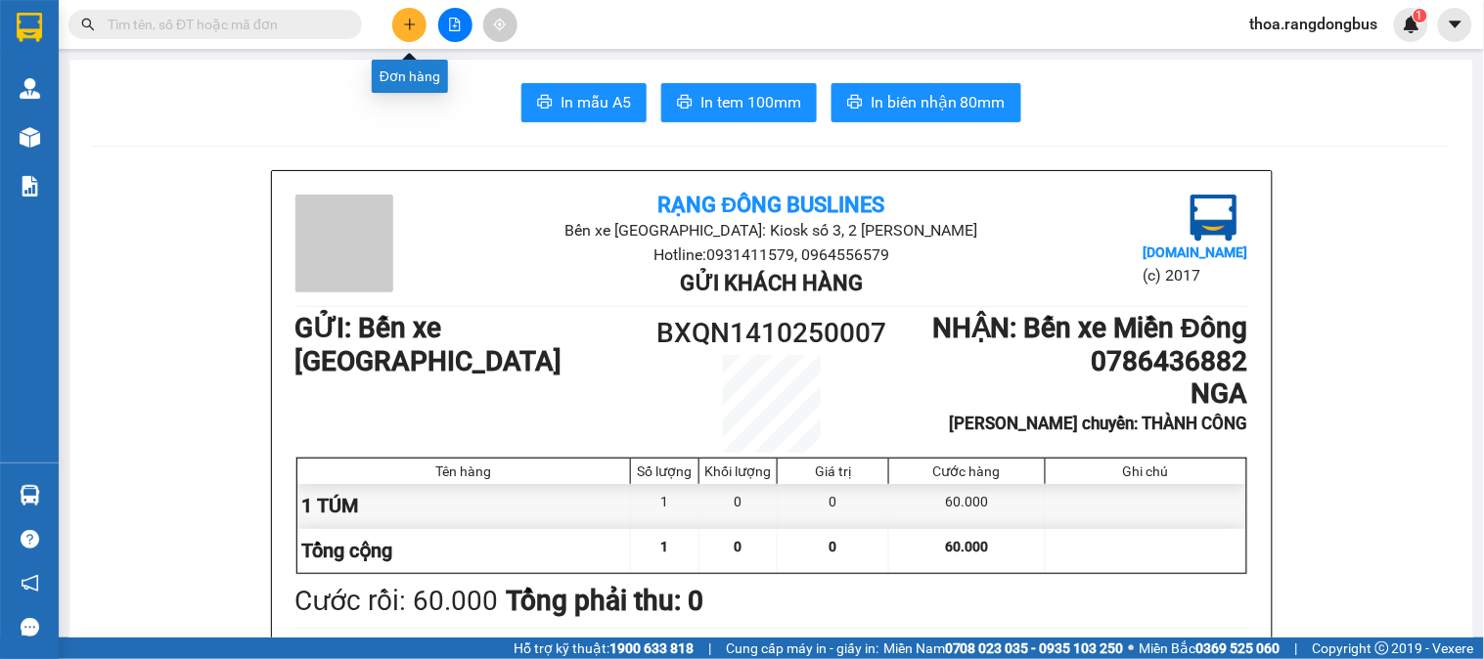
click at [403, 27] on icon "plus" at bounding box center [410, 25] width 14 height 14
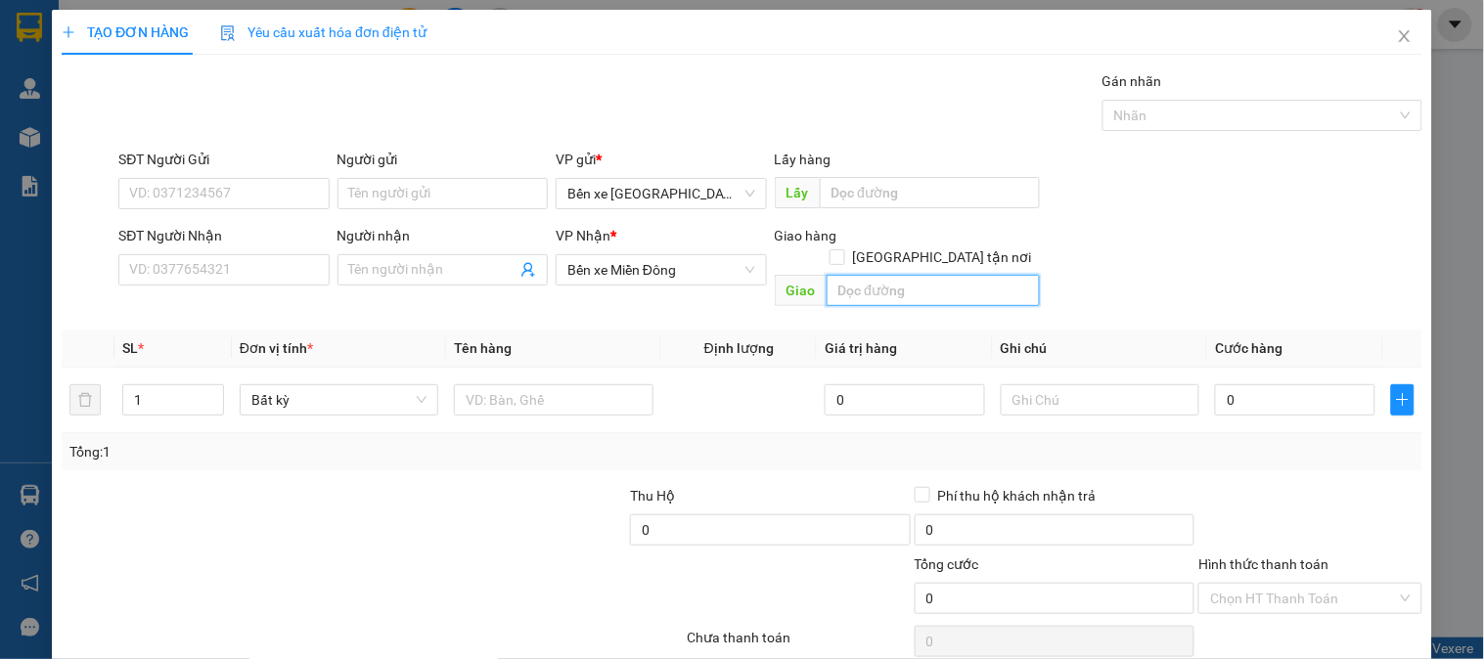
click at [912, 275] on input "text" at bounding box center [933, 290] width 213 height 31
type input "THÀNH CÔNG"
click at [843, 249] on input "[GEOGRAPHIC_DATA] tận nơi" at bounding box center [837, 256] width 14 height 14
checkbox input "true"
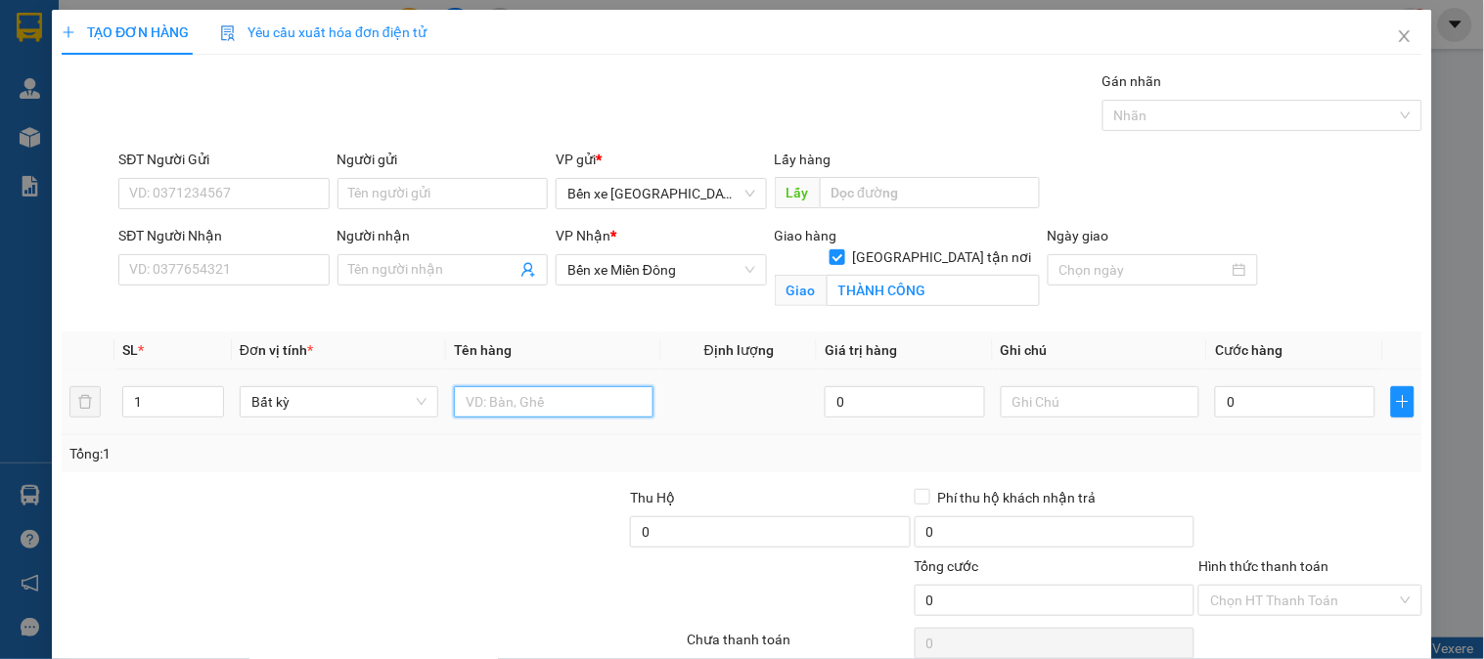
click at [535, 402] on input "text" at bounding box center [553, 401] width 199 height 31
type input "1 XỐP"
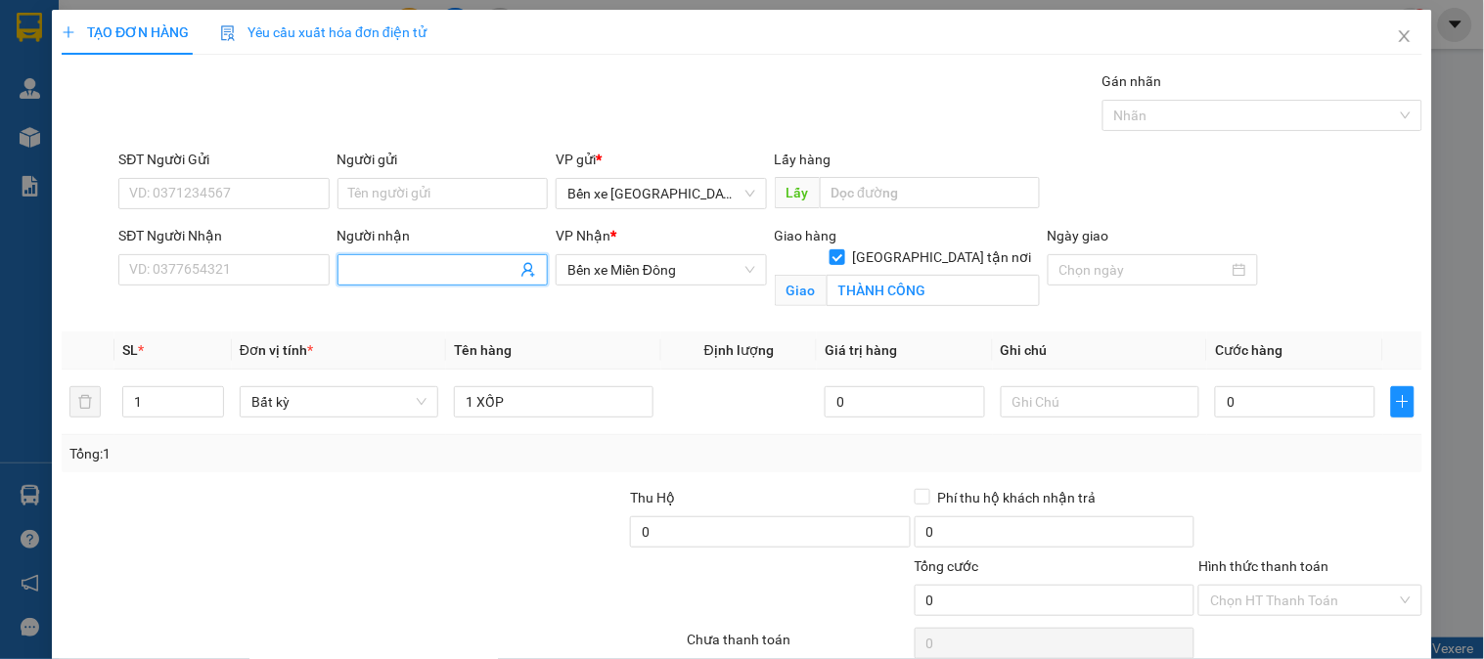
click at [418, 278] on input "Người nhận" at bounding box center [432, 270] width 167 height 22
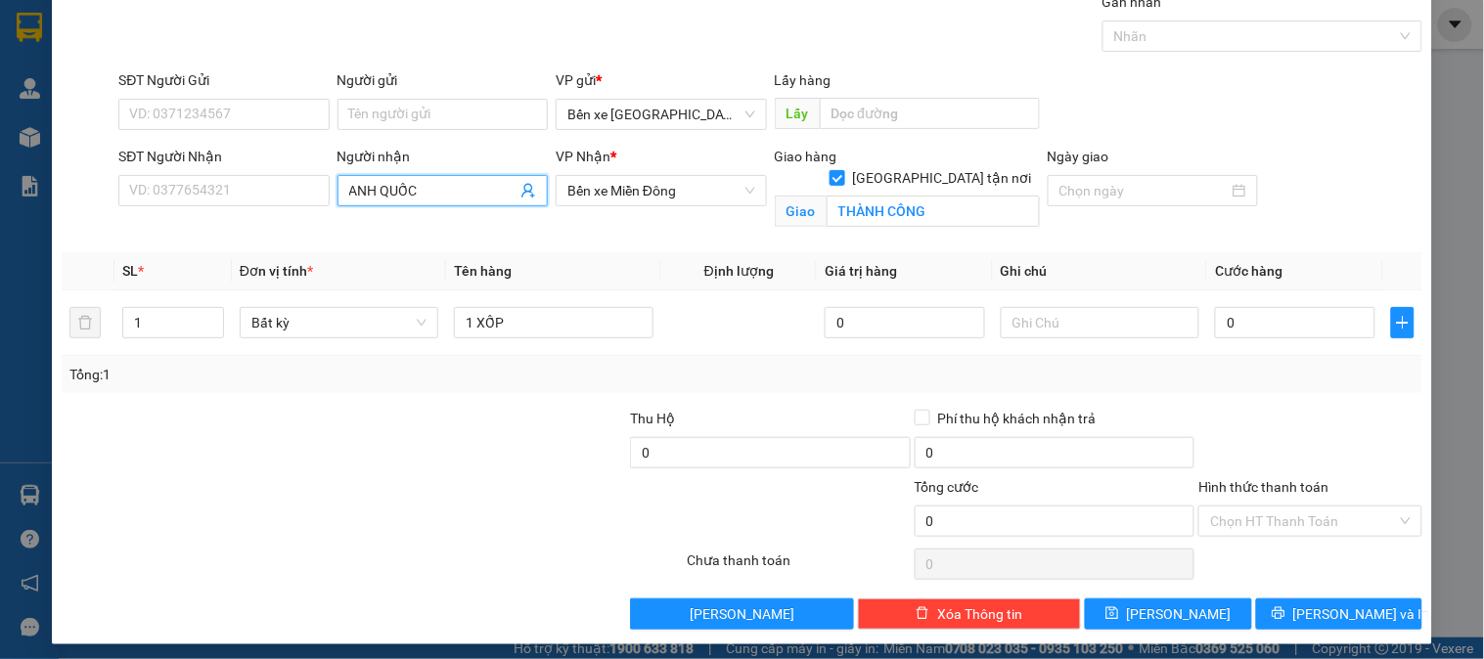
scroll to position [88, 0]
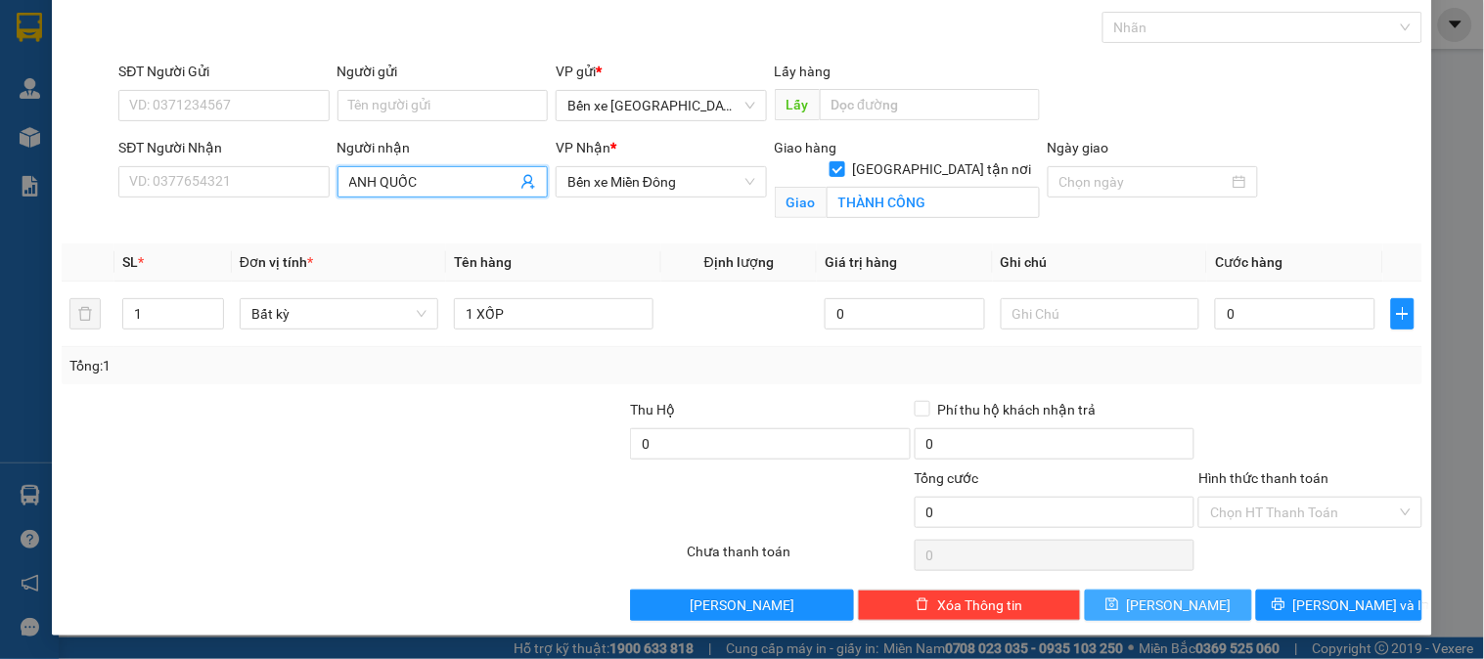
type input "ANH QUỐC"
click at [1205, 598] on button "[PERSON_NAME]" at bounding box center [1168, 605] width 166 height 31
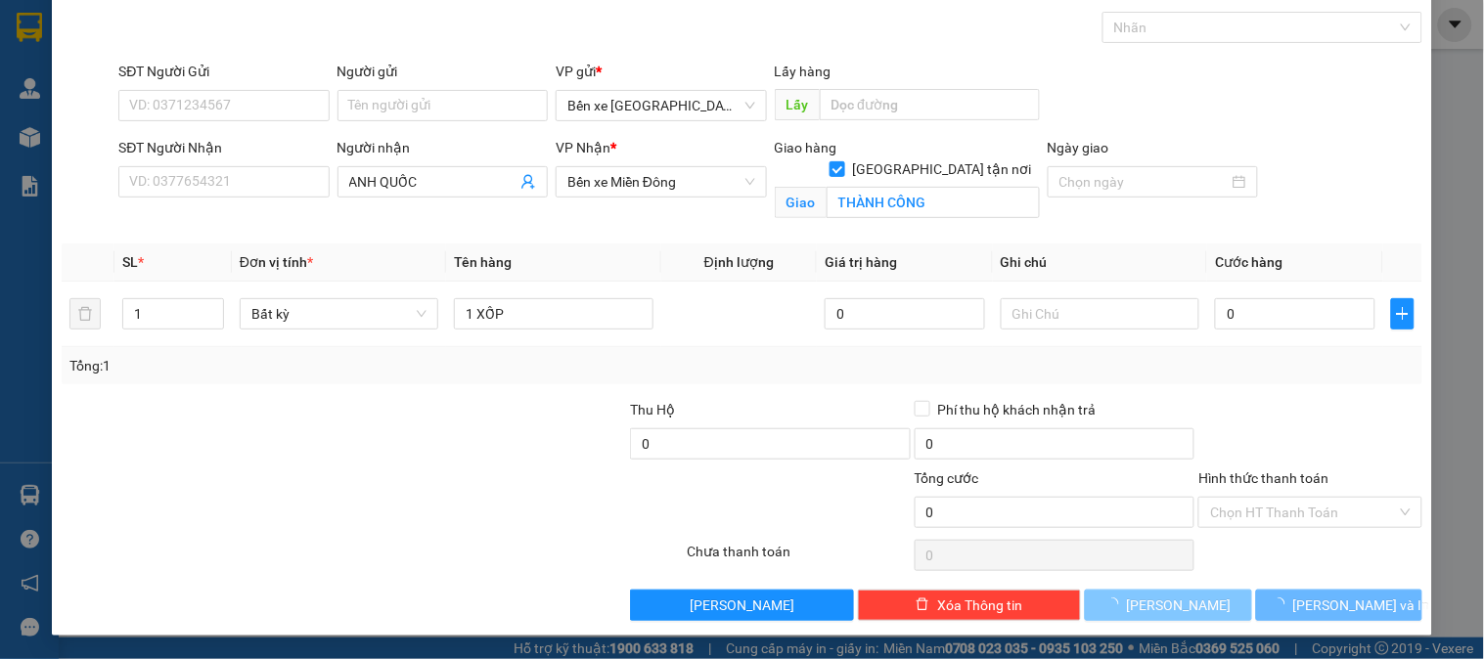
checkbox input "false"
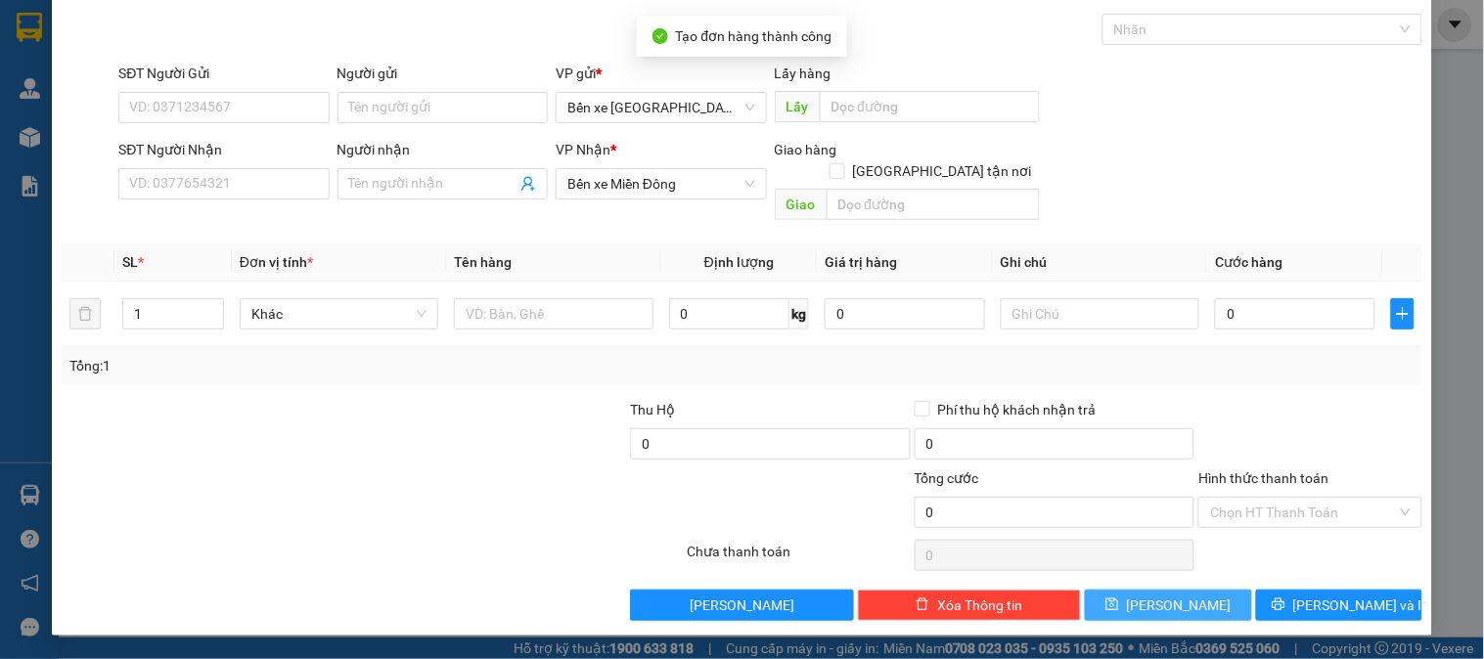
scroll to position [64, 0]
